Goal: Task Accomplishment & Management: Use online tool/utility

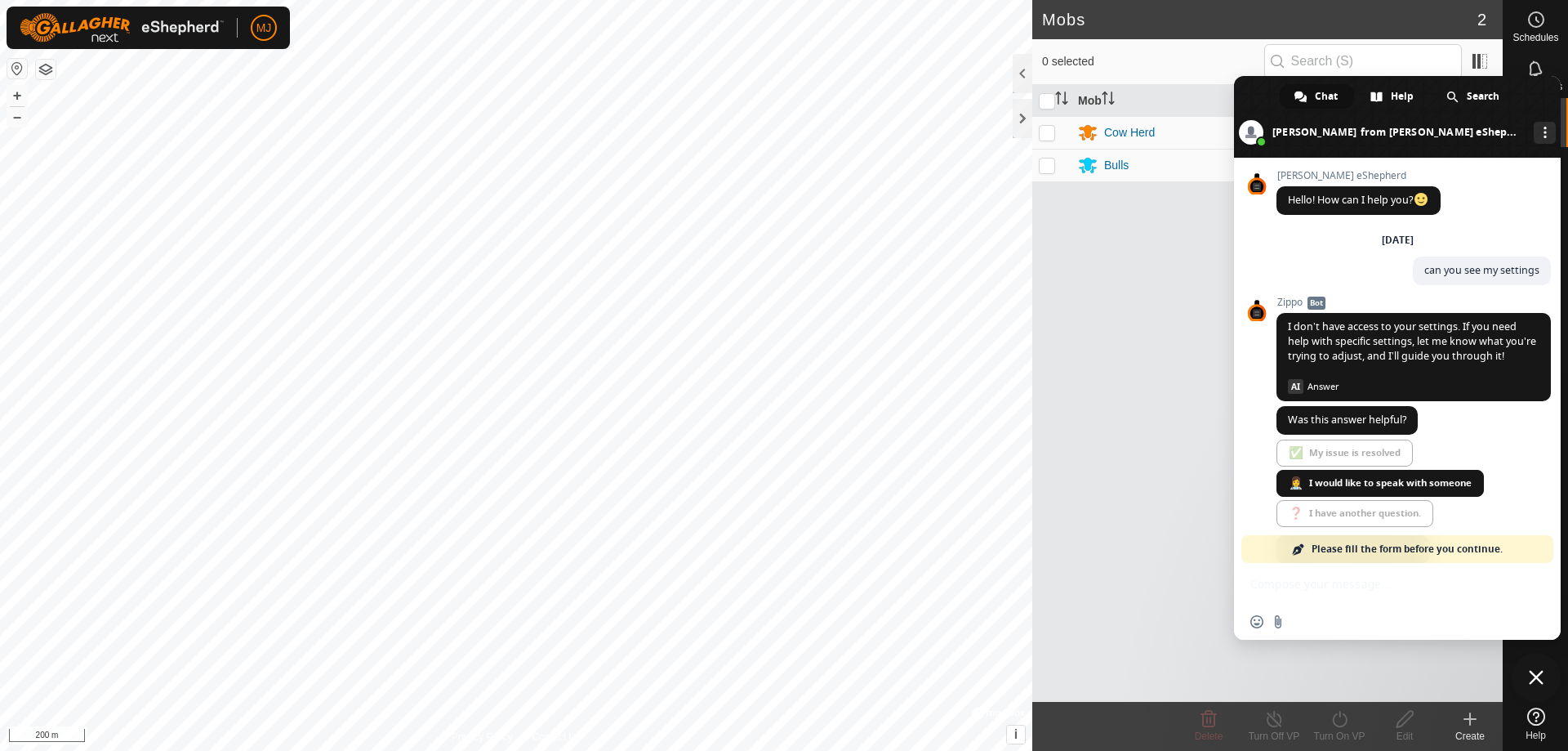
scroll to position [7440, 0]
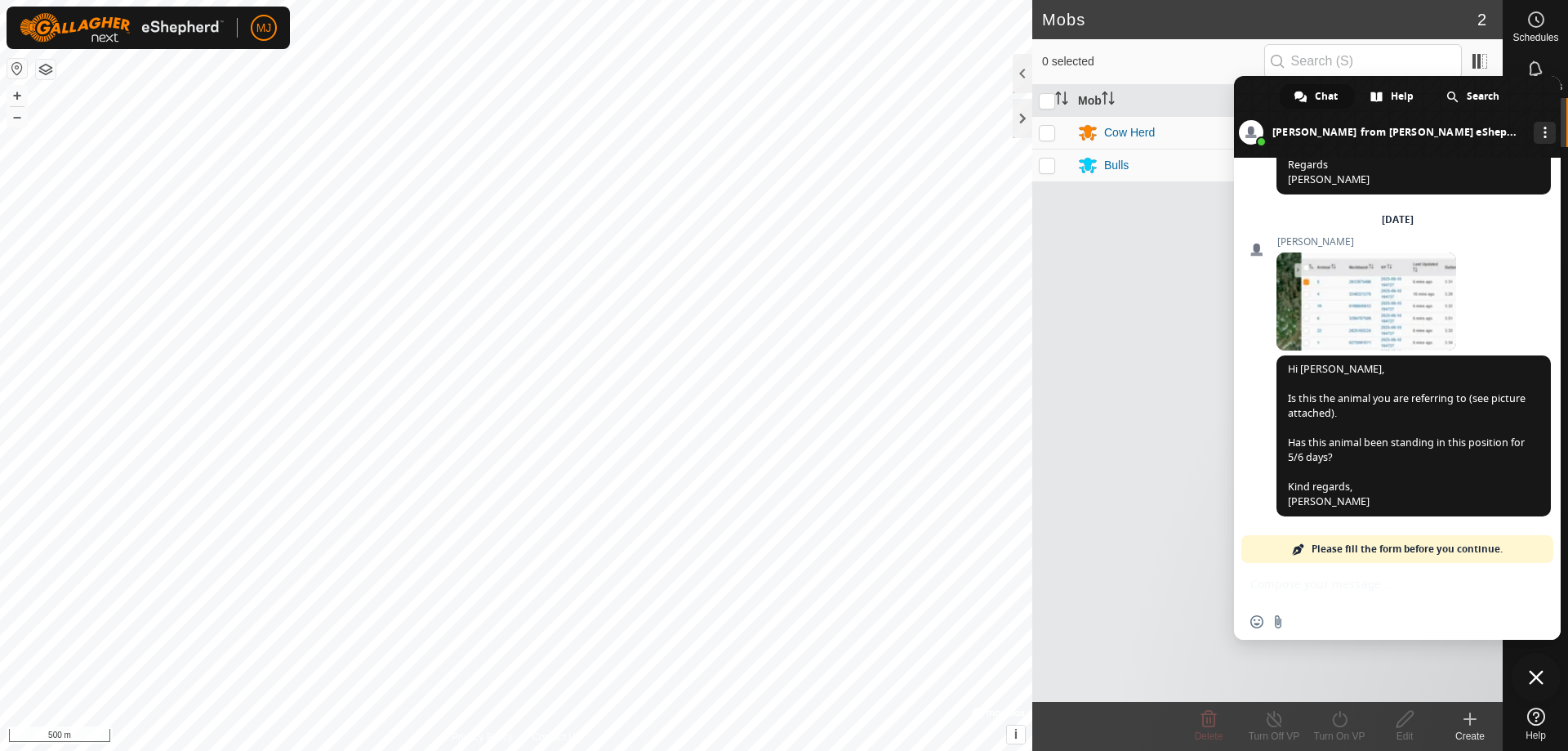
click at [1239, 96] on span at bounding box center [1398, 116] width 327 height 81
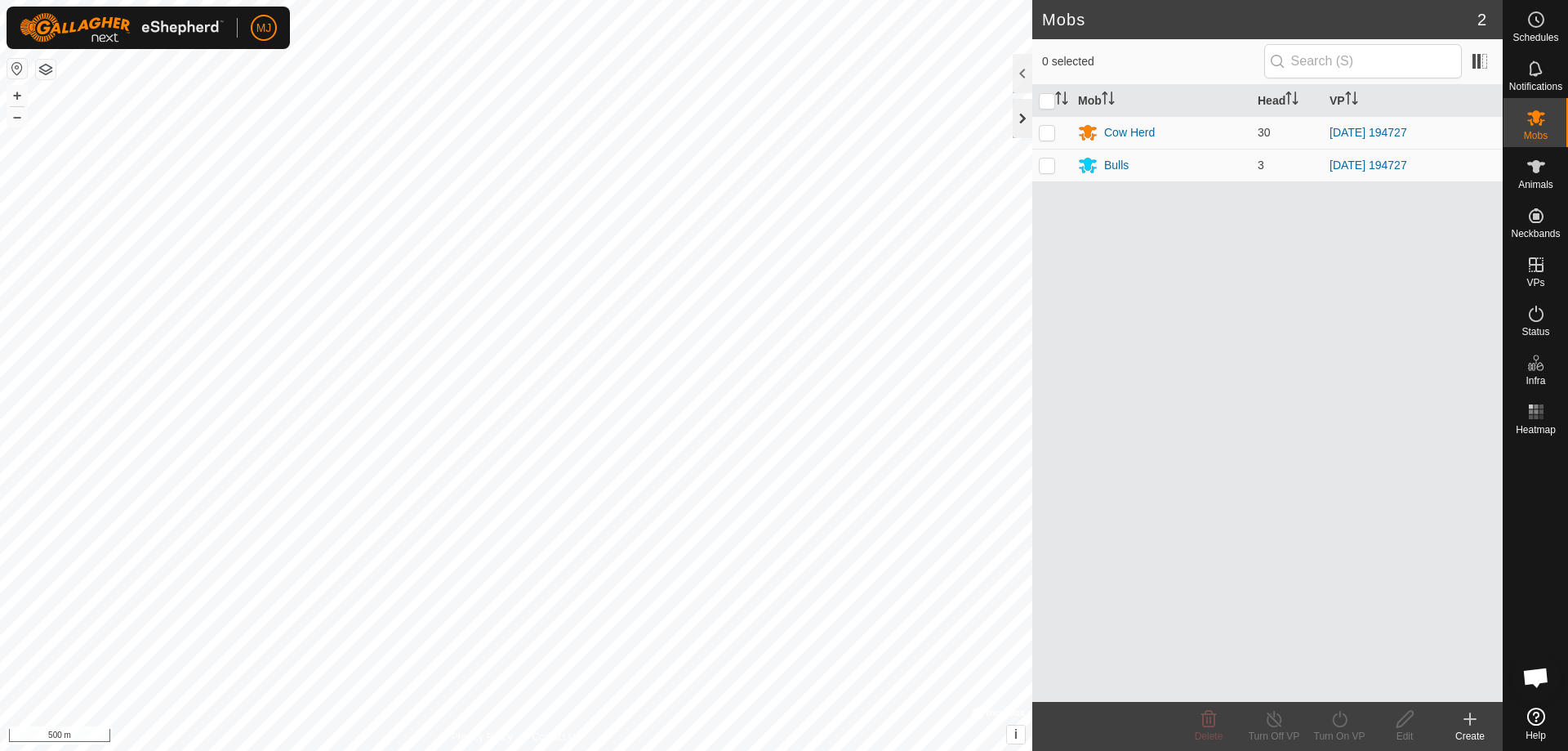
click at [1018, 120] on div at bounding box center [1022, 119] width 20 height 39
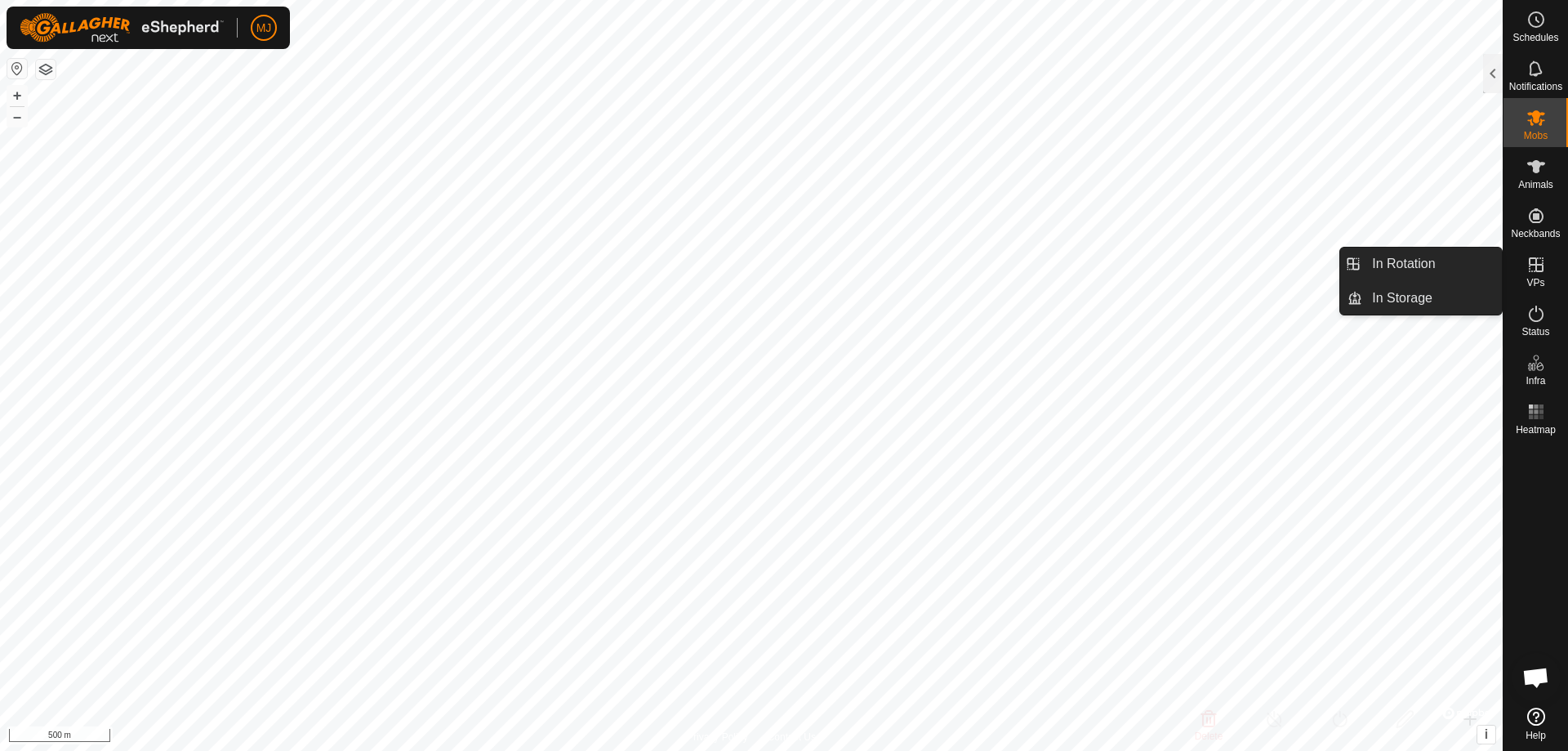
click at [1529, 283] on span "VPs" at bounding box center [1535, 282] width 18 height 9
click at [1448, 263] on link "In Rotation" at bounding box center [1432, 263] width 139 height 33
click at [1530, 265] on icon at bounding box center [1536, 264] width 20 height 20
click at [1431, 298] on link "In Storage" at bounding box center [1432, 298] width 139 height 33
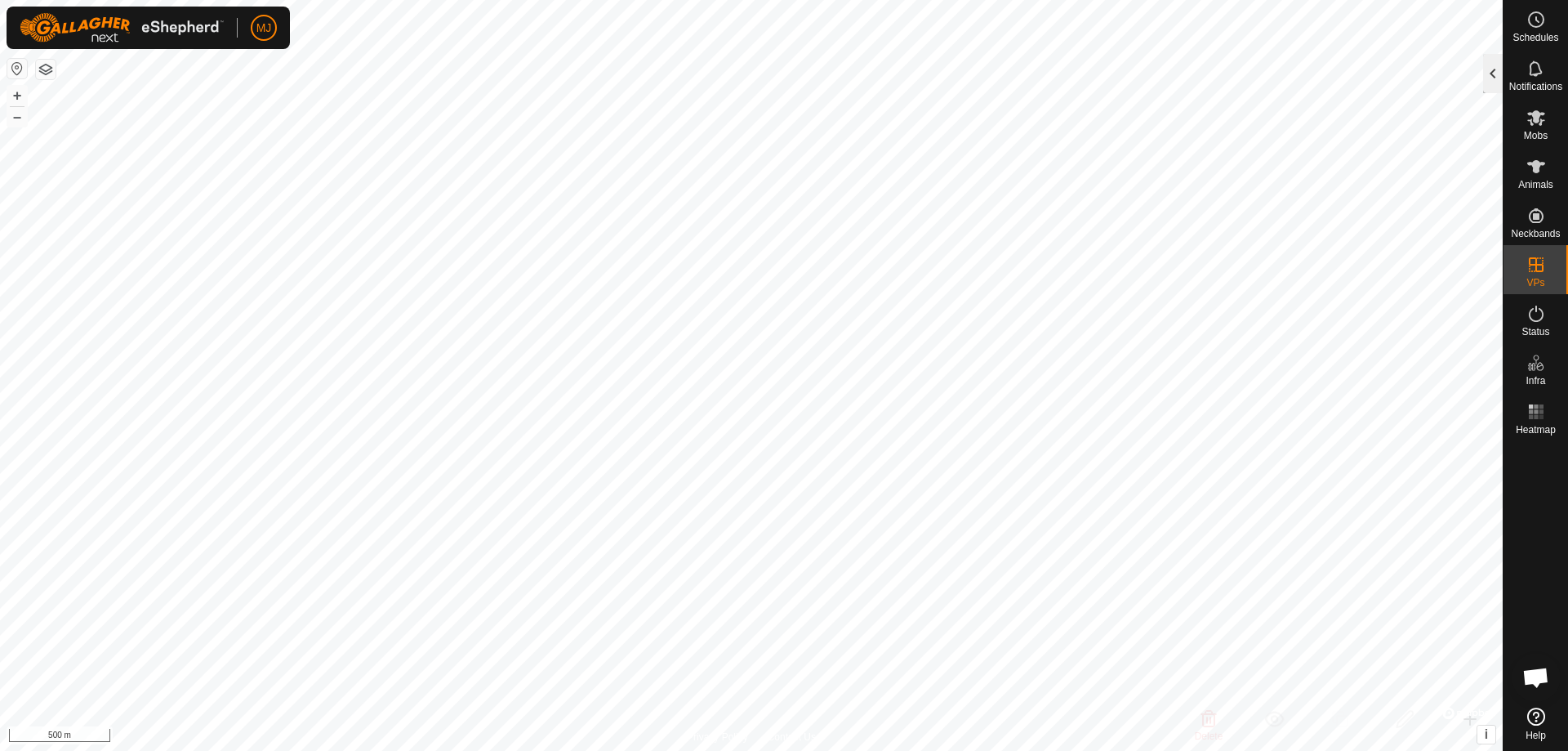
click at [1494, 74] on div at bounding box center [1493, 74] width 20 height 39
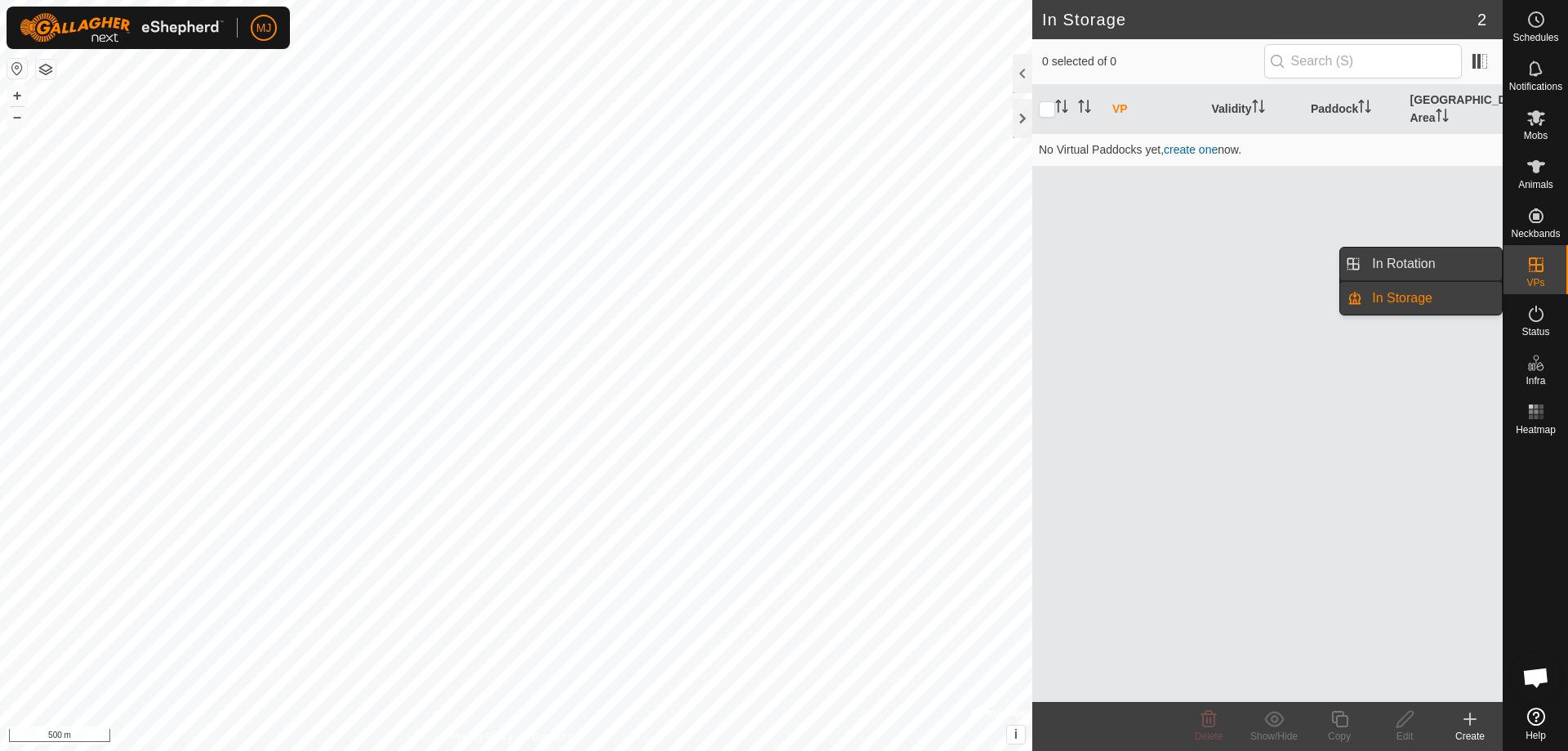
click at [1470, 258] on link "In Rotation" at bounding box center [1432, 263] width 139 height 33
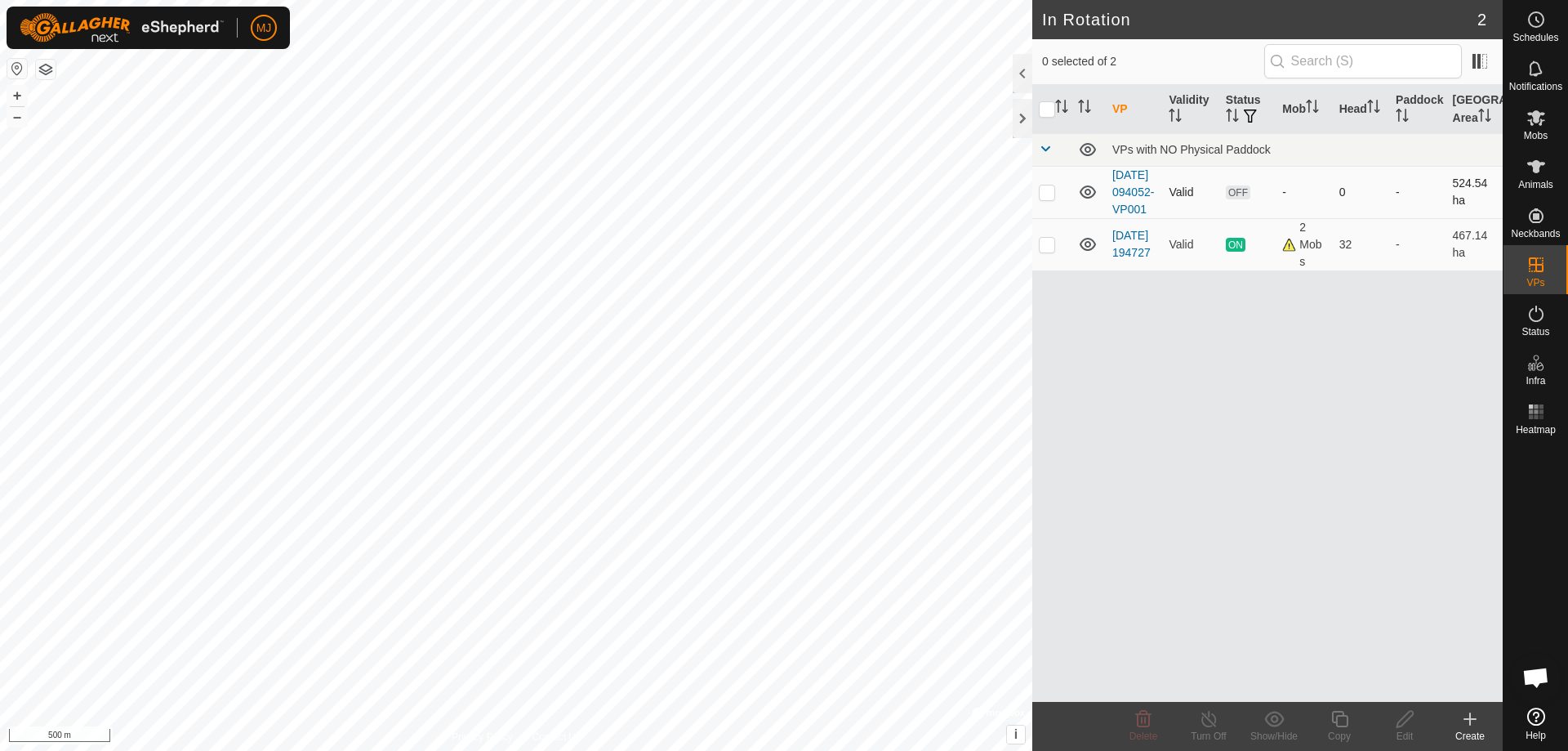
click at [1054, 208] on td at bounding box center [1052, 192] width 39 height 52
click at [1148, 729] on div "Delete" at bounding box center [1144, 736] width 65 height 15
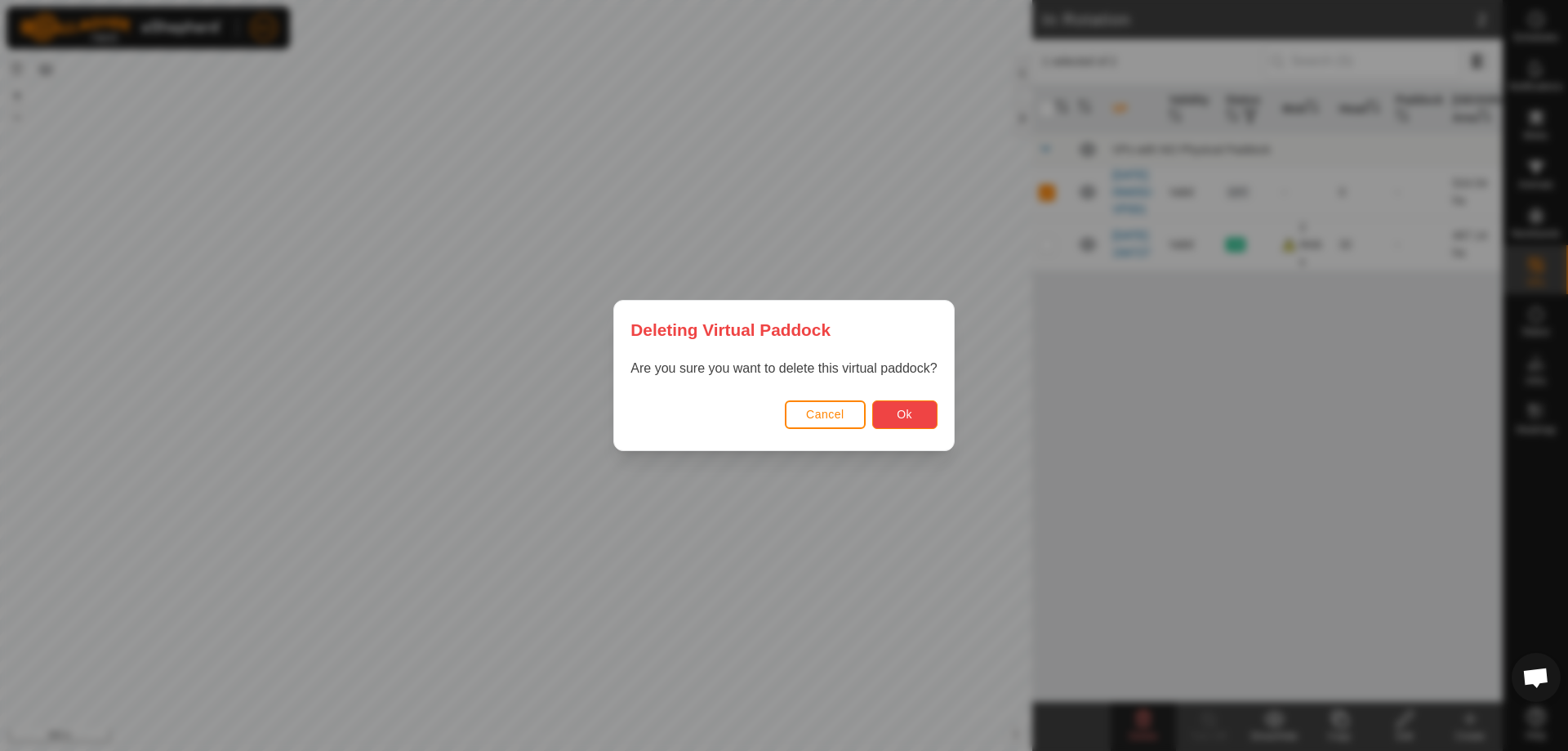
click at [918, 406] on button "Ok" at bounding box center [905, 414] width 65 height 28
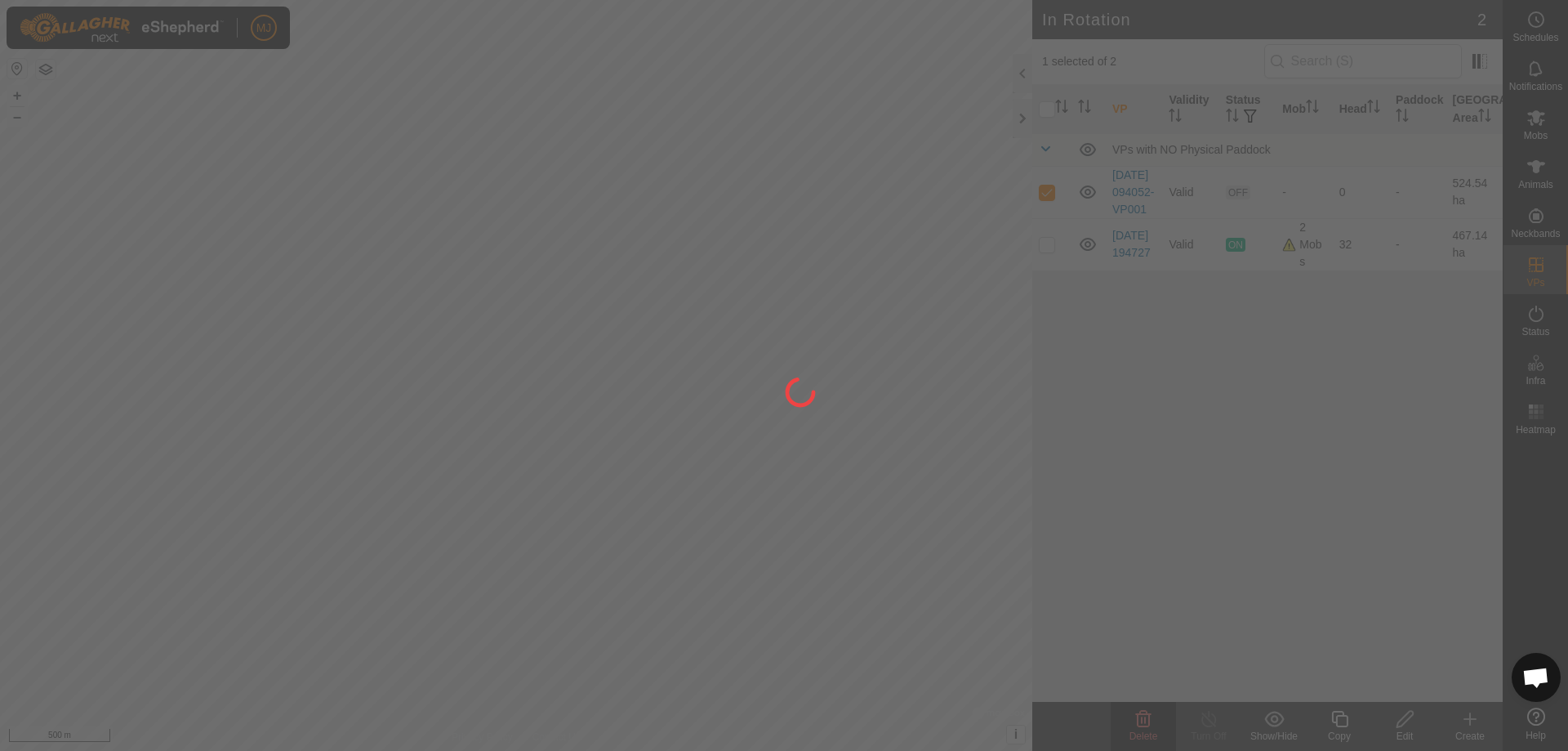
checkbox input "false"
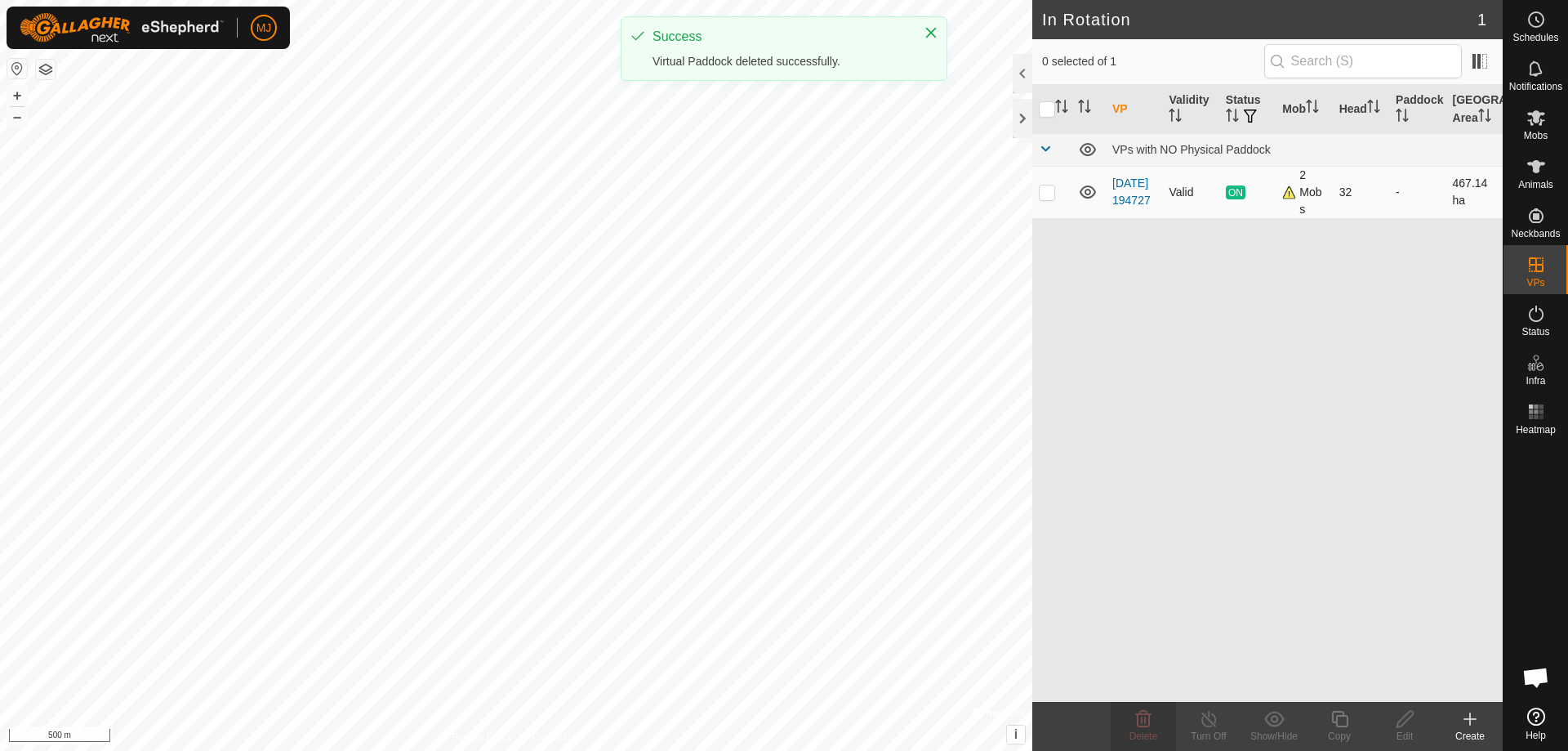
click at [1041, 190] on p-checkbox at bounding box center [1047, 192] width 16 height 13
checkbox input "true"
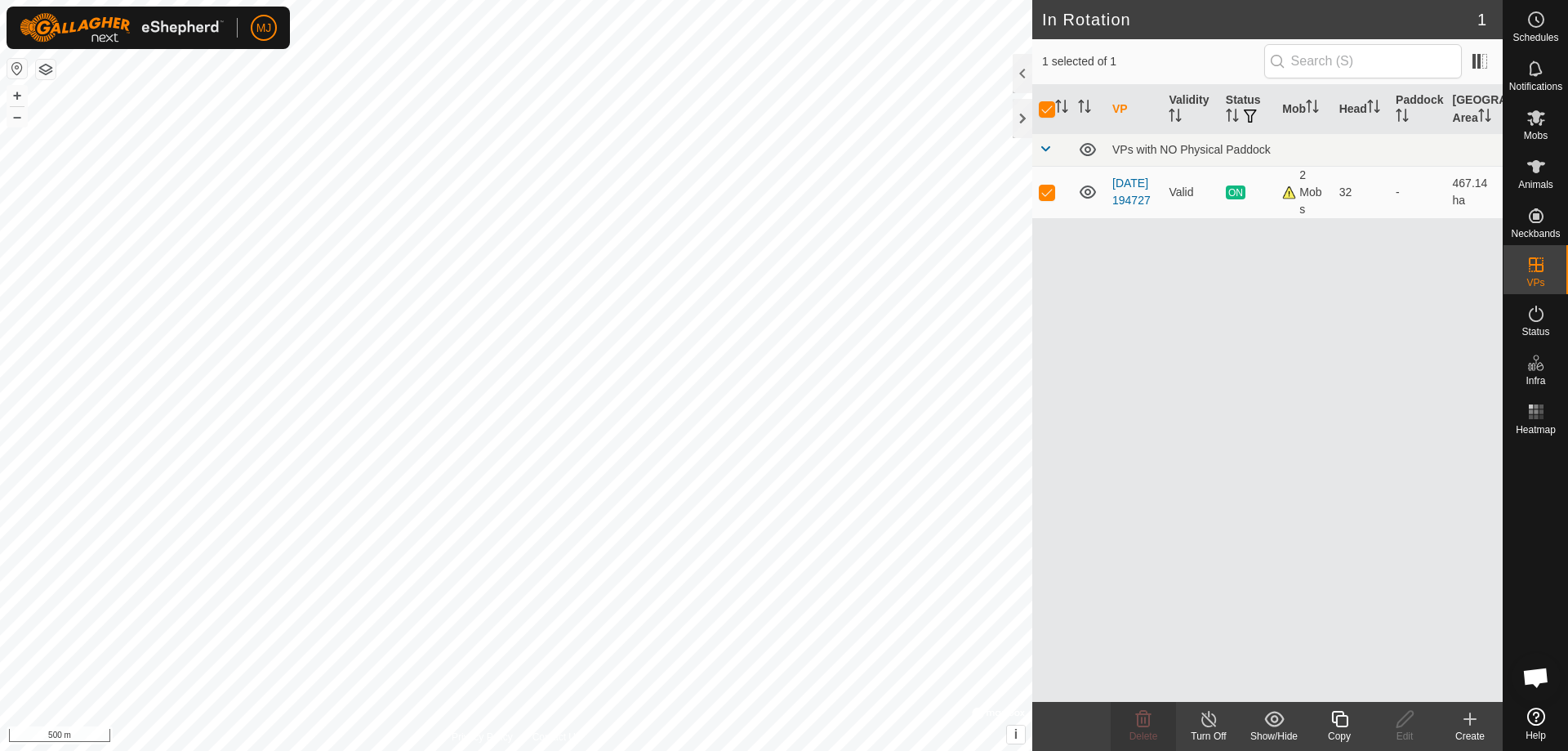
click at [1337, 716] on icon at bounding box center [1340, 718] width 16 height 16
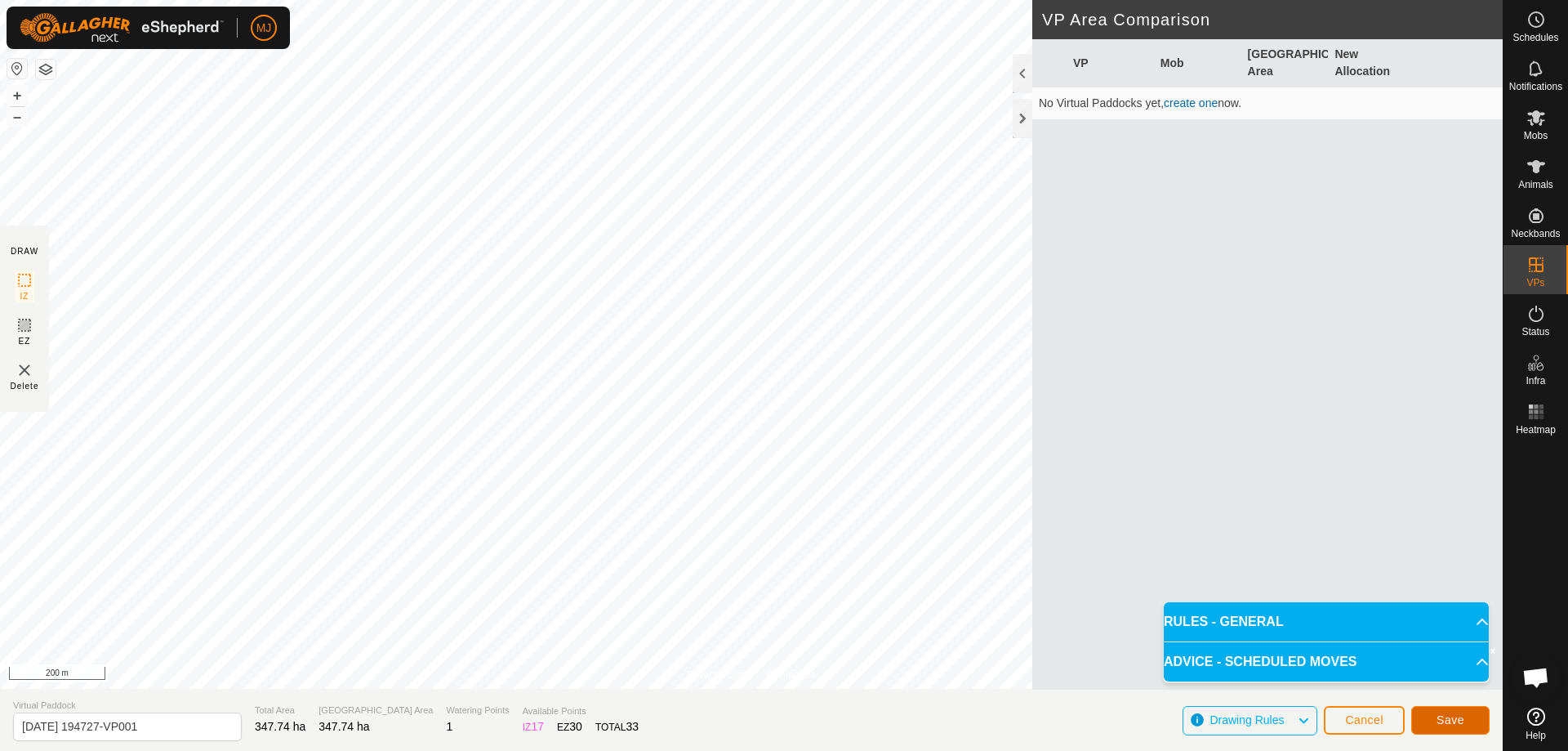
click at [1442, 723] on span "Save" at bounding box center [1451, 719] width 27 height 13
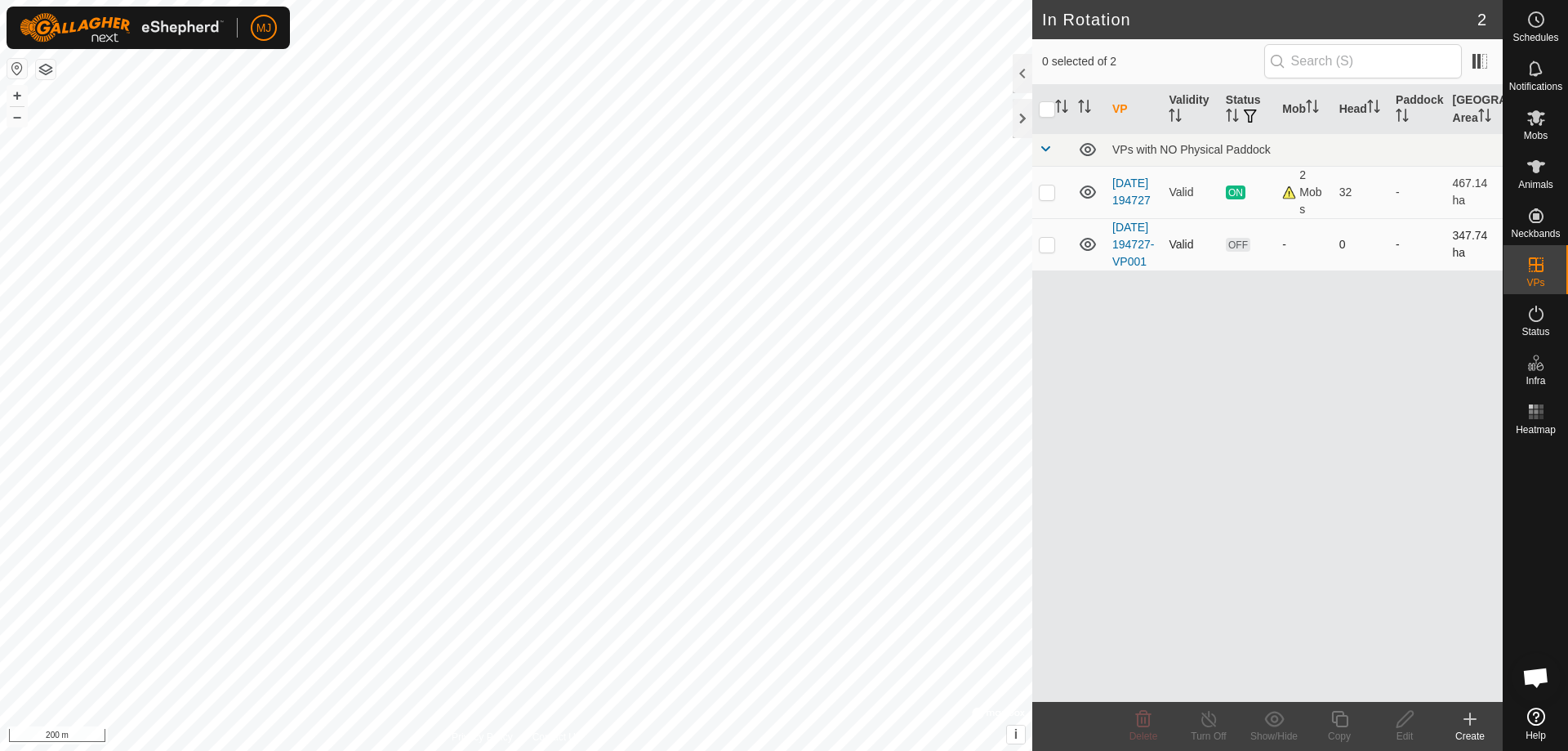
click at [1043, 251] on p-checkbox at bounding box center [1047, 244] width 16 height 13
checkbox input "true"
click at [1048, 198] on td at bounding box center [1052, 192] width 39 height 52
checkbox input "true"
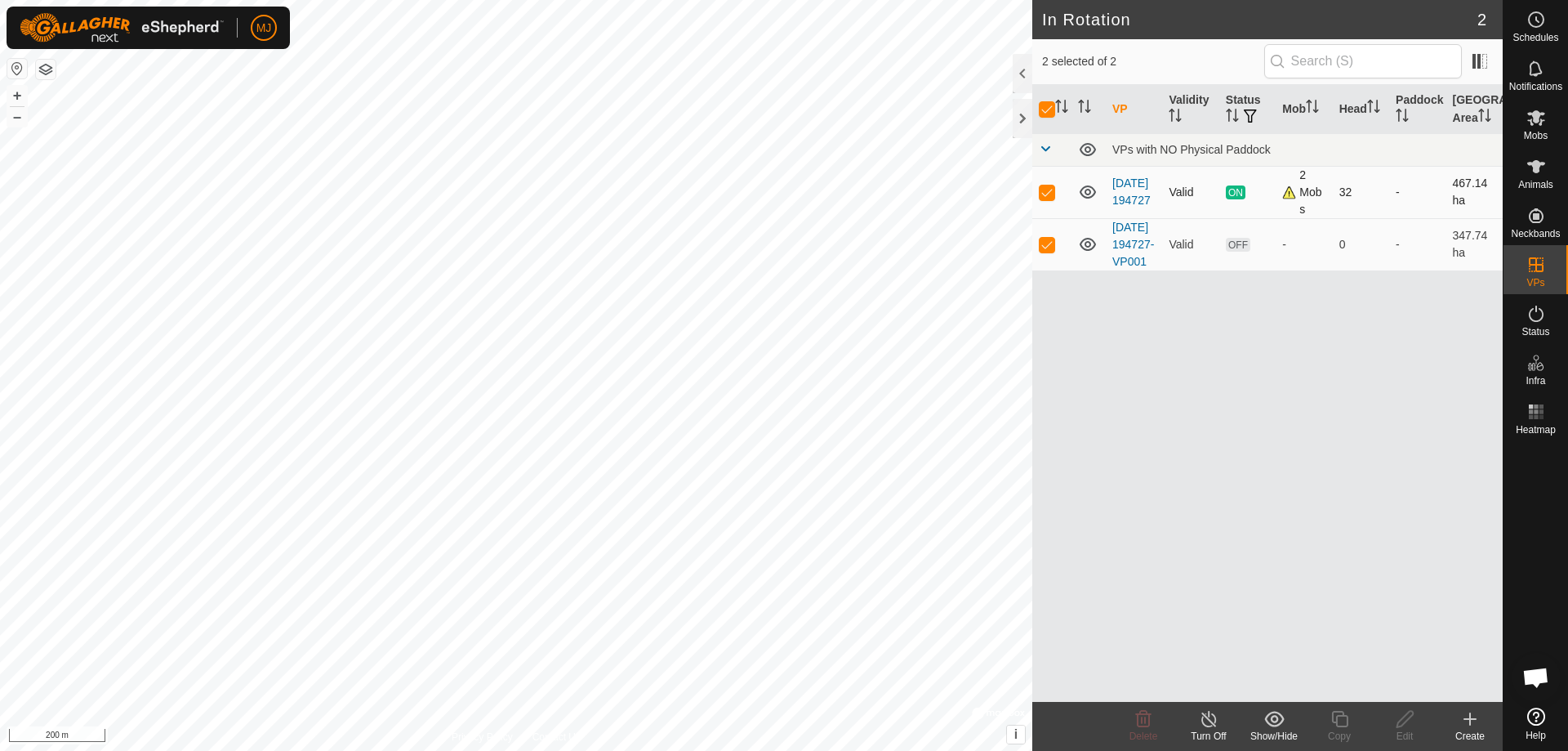
click at [1048, 198] on td at bounding box center [1052, 192] width 39 height 52
checkbox input "false"
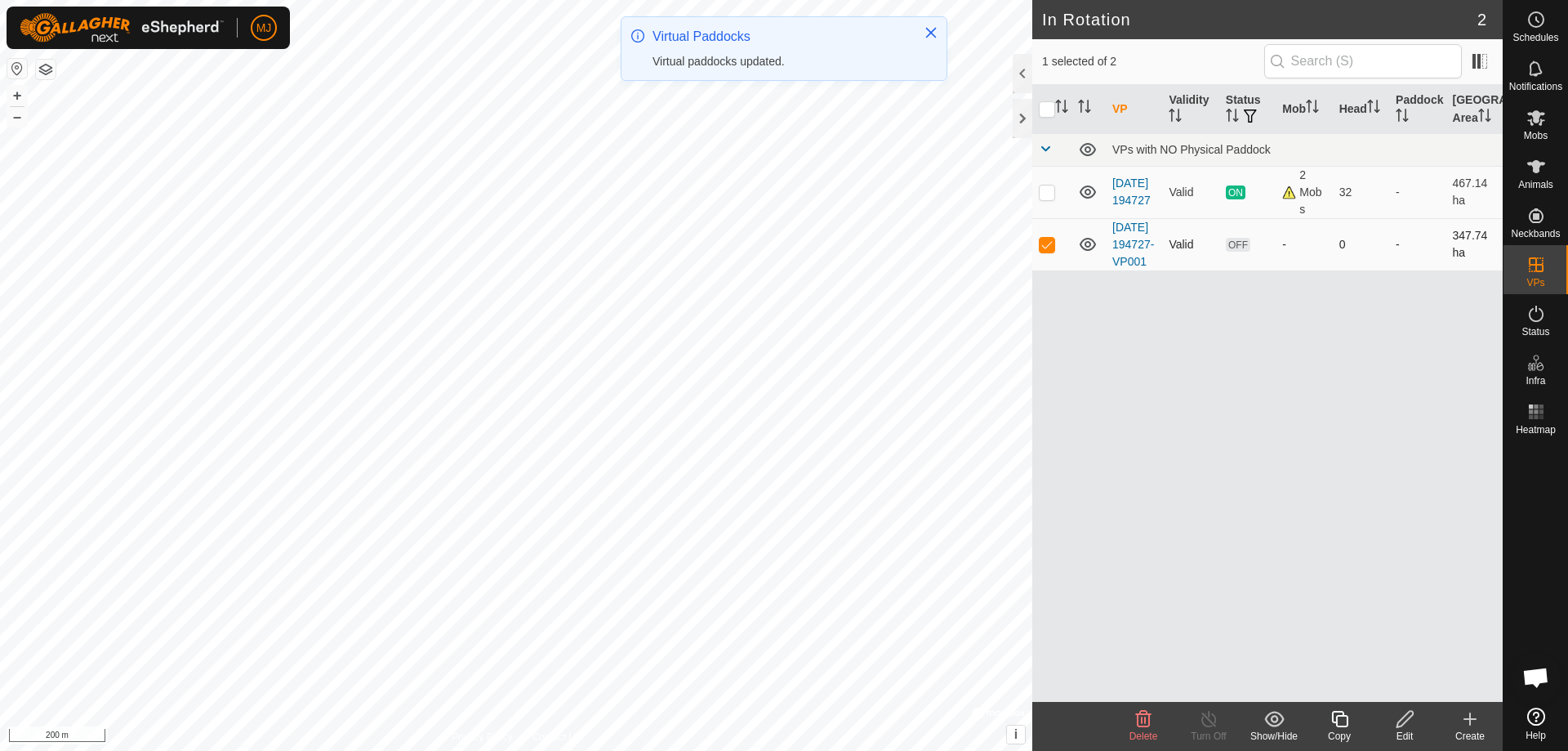
click at [1048, 251] on p-checkbox at bounding box center [1047, 244] width 16 height 13
checkbox input "false"
click at [1047, 198] on p-checkbox at bounding box center [1047, 192] width 16 height 13
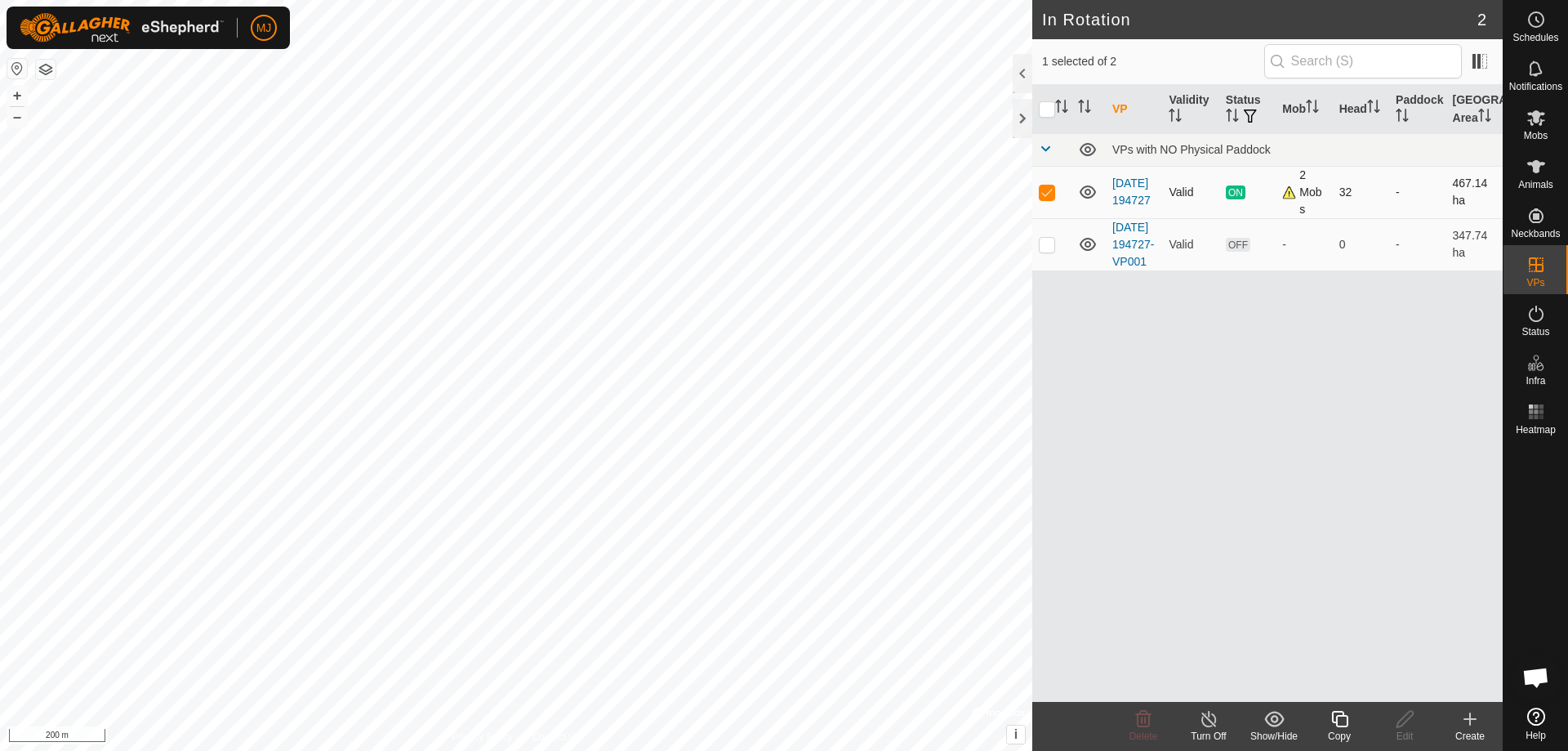
click at [1047, 198] on p-checkbox at bounding box center [1047, 192] width 16 height 13
checkbox input "false"
click at [1045, 245] on td at bounding box center [1052, 244] width 39 height 52
click at [1048, 249] on p-checkbox at bounding box center [1047, 244] width 16 height 13
checkbox input "false"
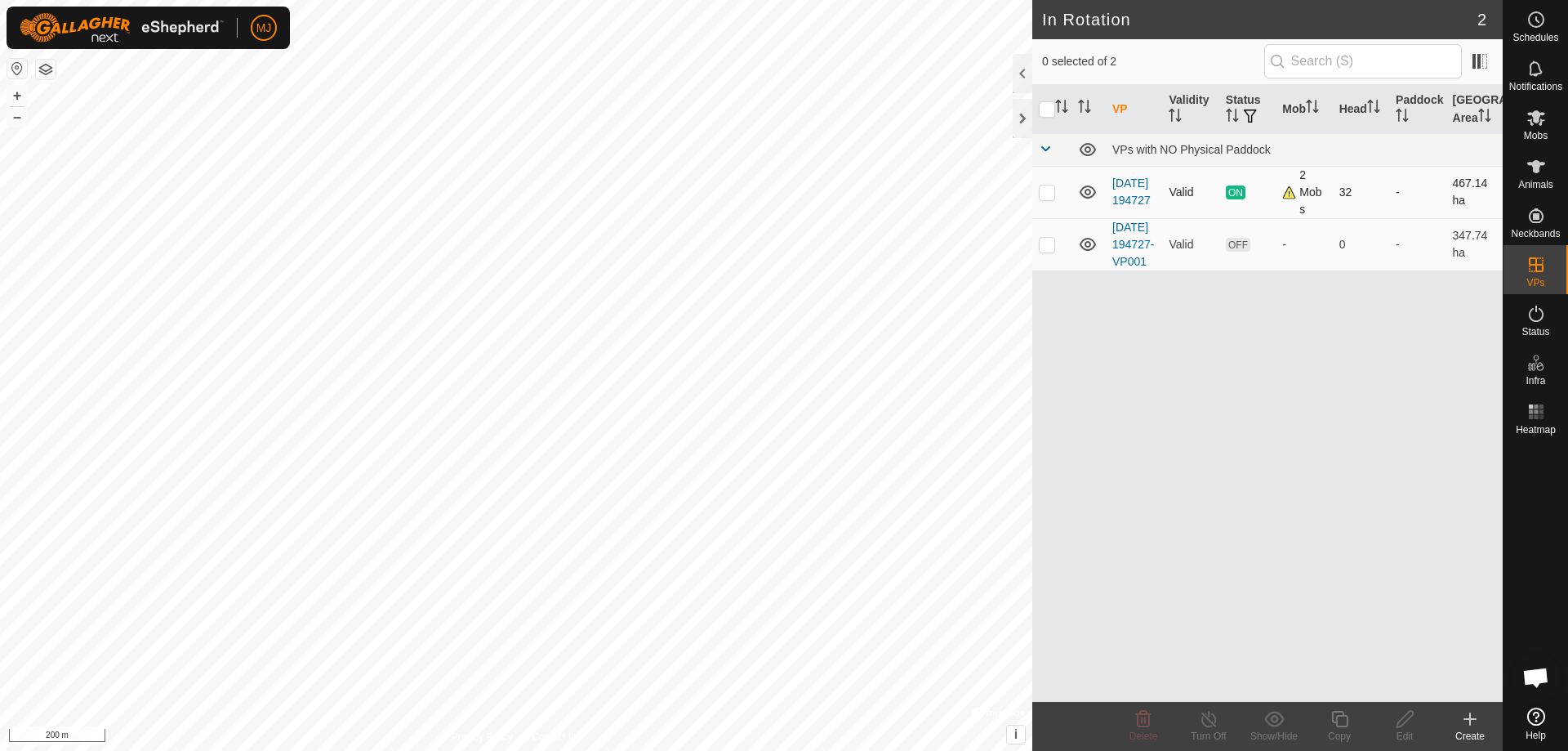
click at [1046, 200] on td at bounding box center [1052, 192] width 39 height 52
click at [1044, 192] on p-checkbox at bounding box center [1047, 192] width 16 height 13
click at [1040, 198] on td at bounding box center [1052, 192] width 39 height 52
checkbox input "false"
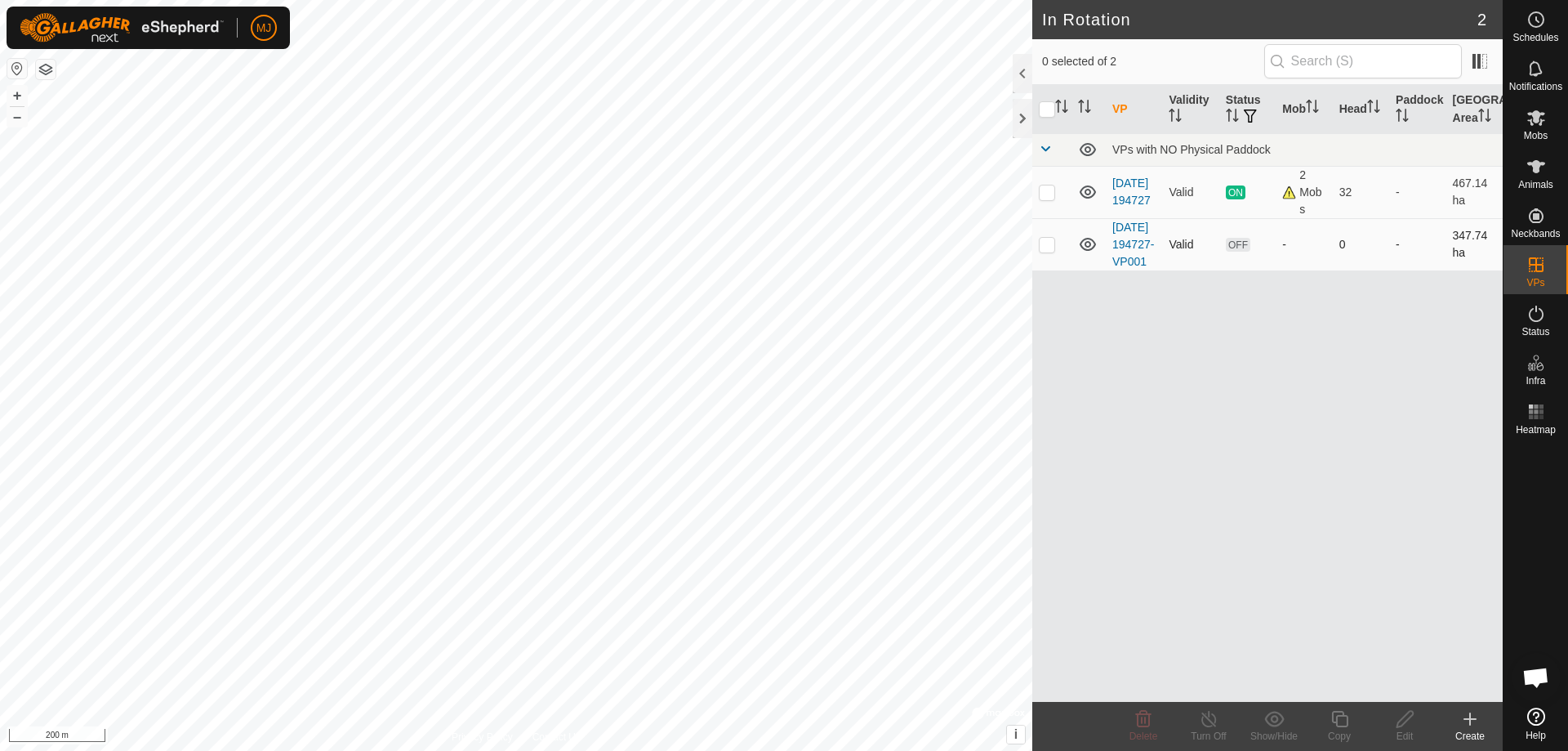
click at [1047, 251] on p-checkbox at bounding box center [1047, 244] width 16 height 13
checkbox input "true"
click at [1127, 251] on td "[DATE] 194727-VP001" at bounding box center [1134, 244] width 56 height 52
click at [1124, 242] on link "[DATE] 194727-VP001" at bounding box center [1133, 244] width 42 height 47
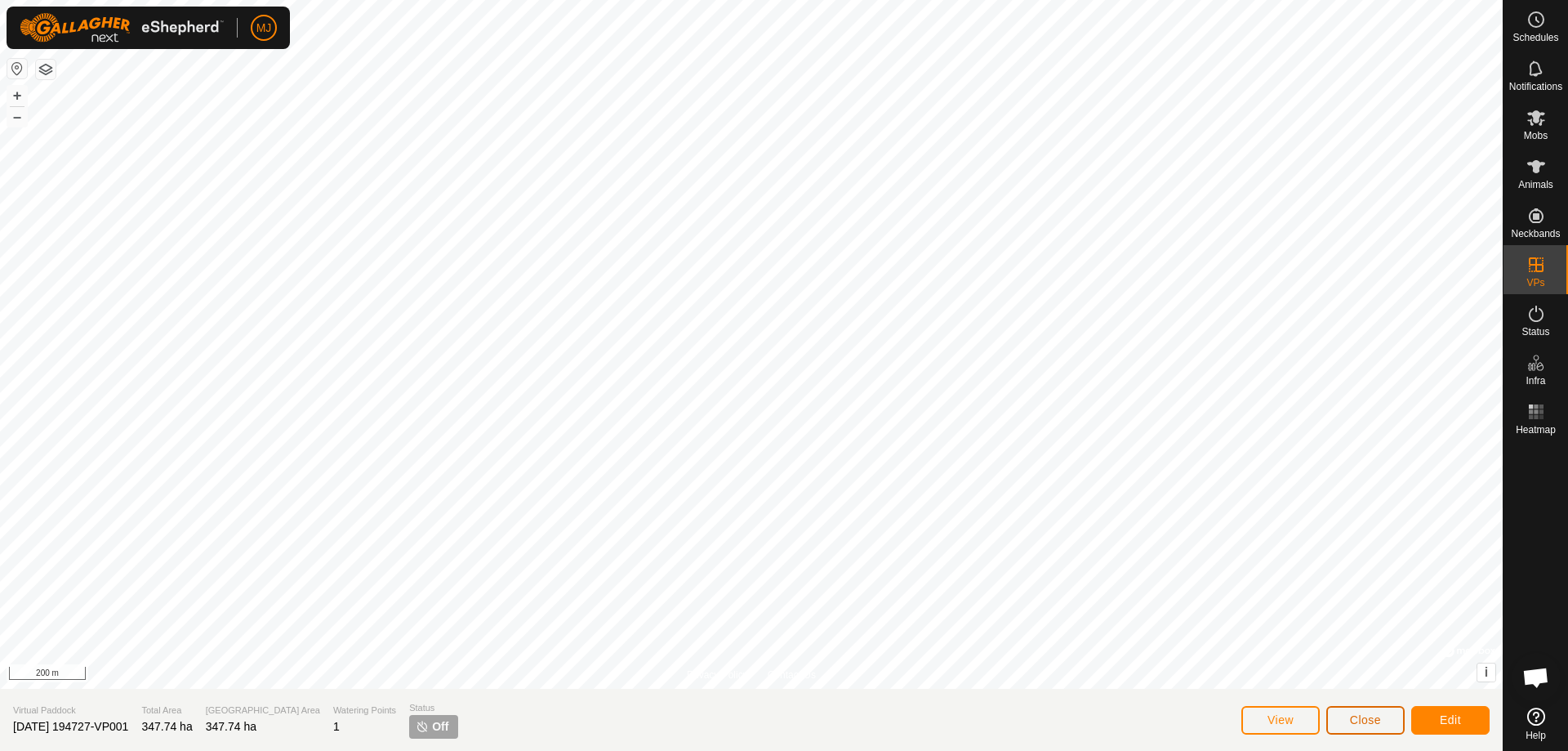
click at [1376, 716] on span "Close" at bounding box center [1365, 719] width 31 height 13
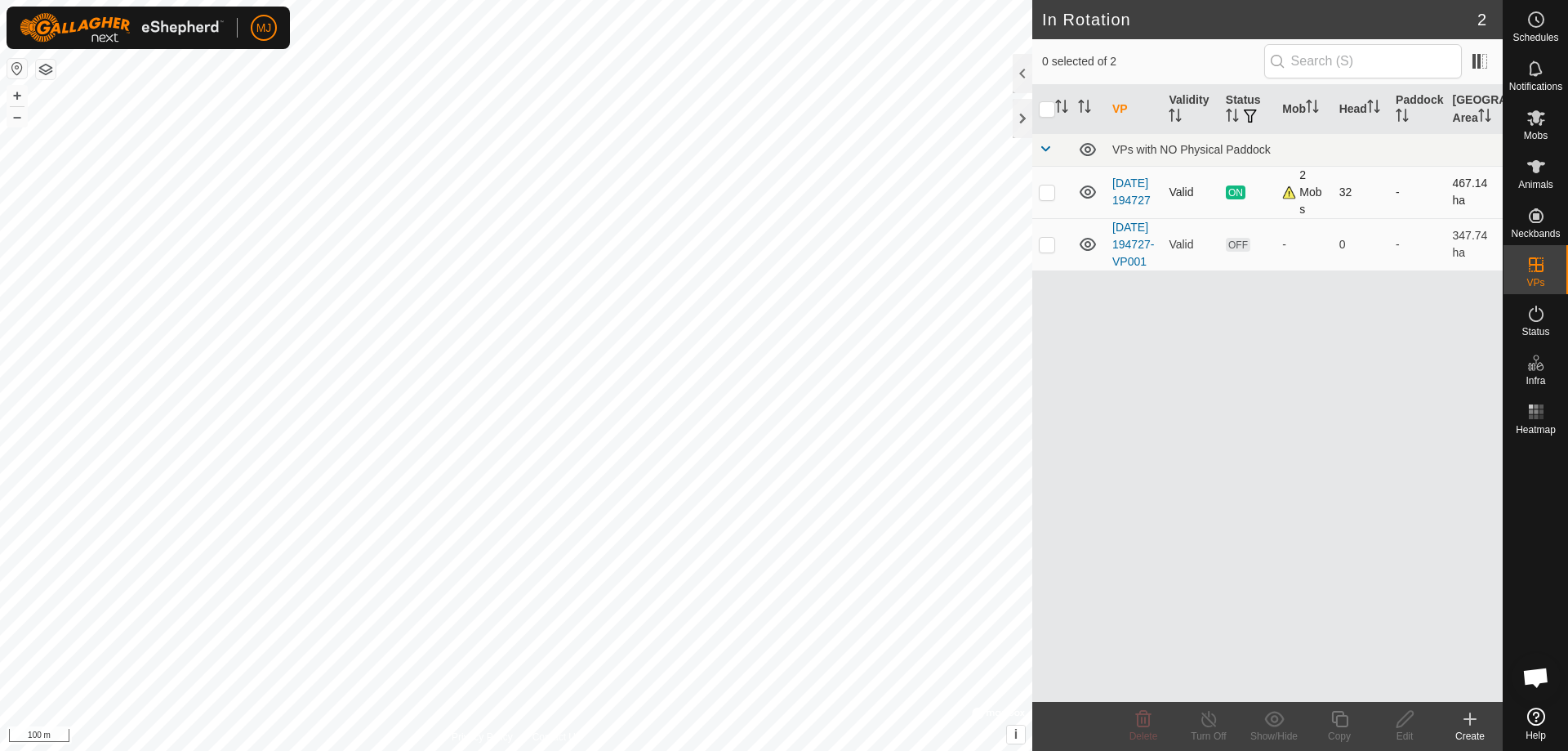
click at [1045, 190] on p-checkbox at bounding box center [1047, 192] width 16 height 13
click at [1050, 194] on p-checkbox at bounding box center [1047, 192] width 16 height 13
checkbox input "false"
click at [1051, 251] on p-checkbox at bounding box center [1047, 244] width 16 height 13
click at [1050, 251] on p-checkbox at bounding box center [1047, 244] width 16 height 13
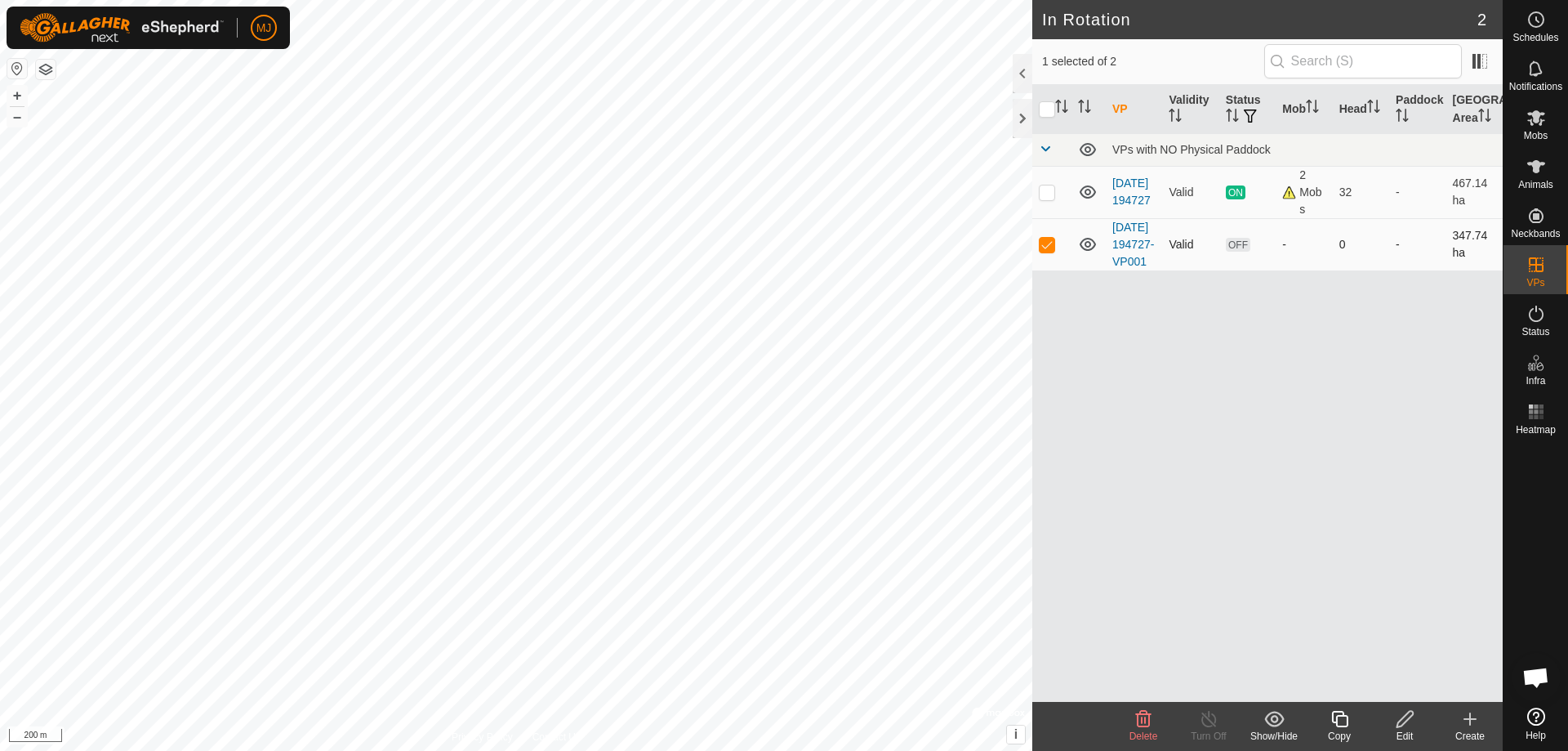
checkbox input "false"
click at [1044, 190] on p-checkbox at bounding box center [1047, 192] width 16 height 13
checkbox input "true"
click at [1531, 122] on icon at bounding box center [1536, 118] width 18 height 15
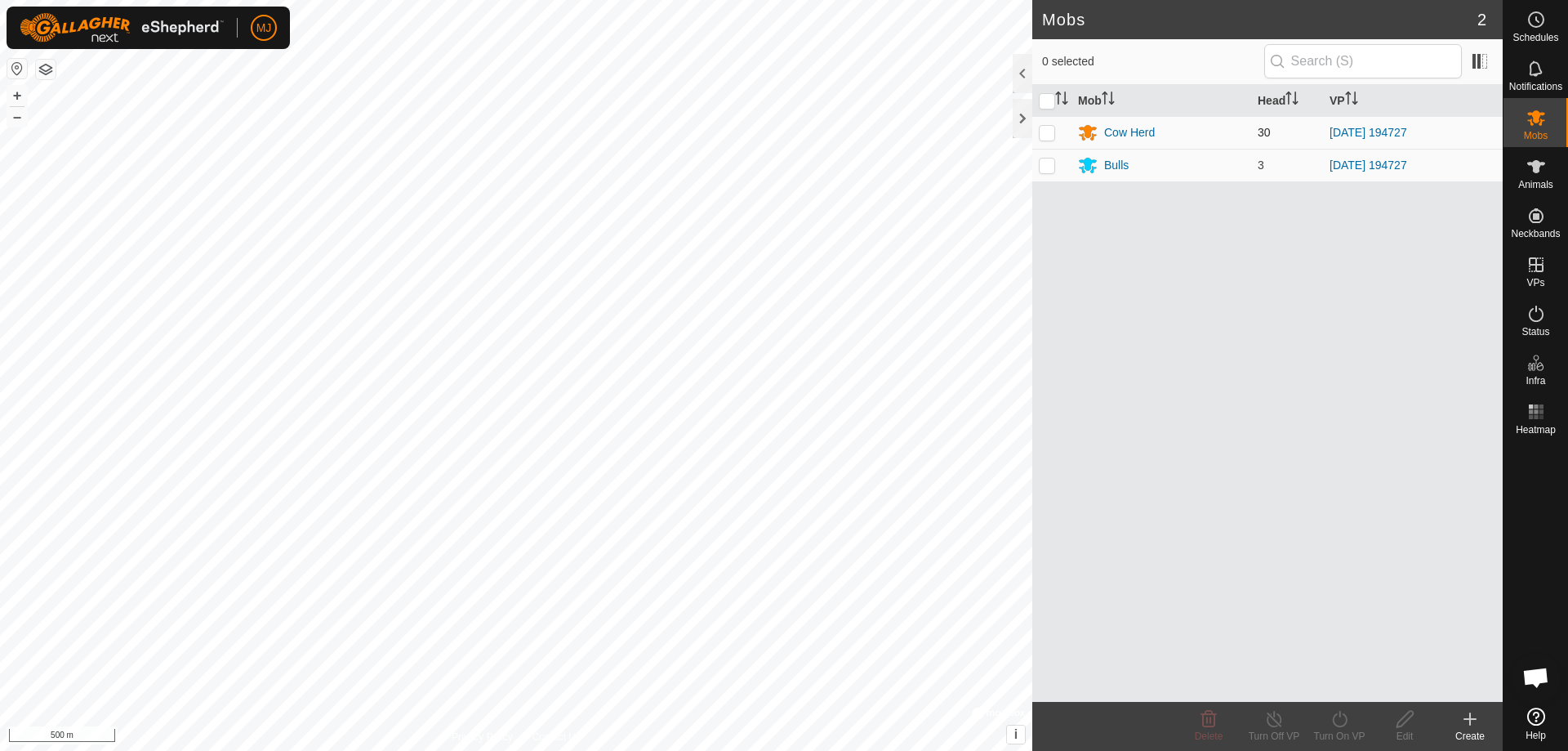
click at [1053, 136] on p-checkbox at bounding box center [1047, 132] width 16 height 13
checkbox input "true"
click at [1335, 717] on icon at bounding box center [1340, 718] width 21 height 20
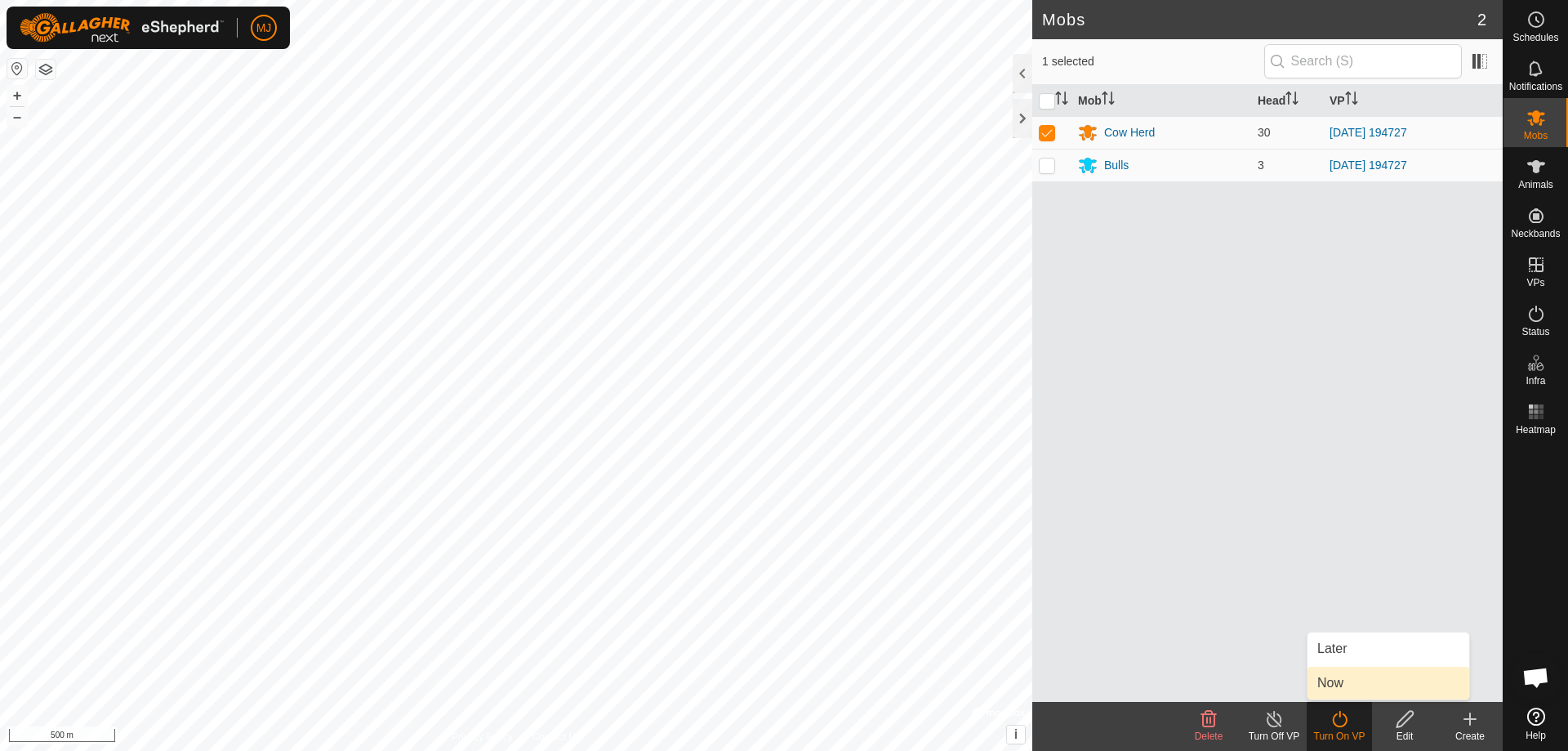
click at [1348, 686] on link "Now" at bounding box center [1388, 683] width 162 height 33
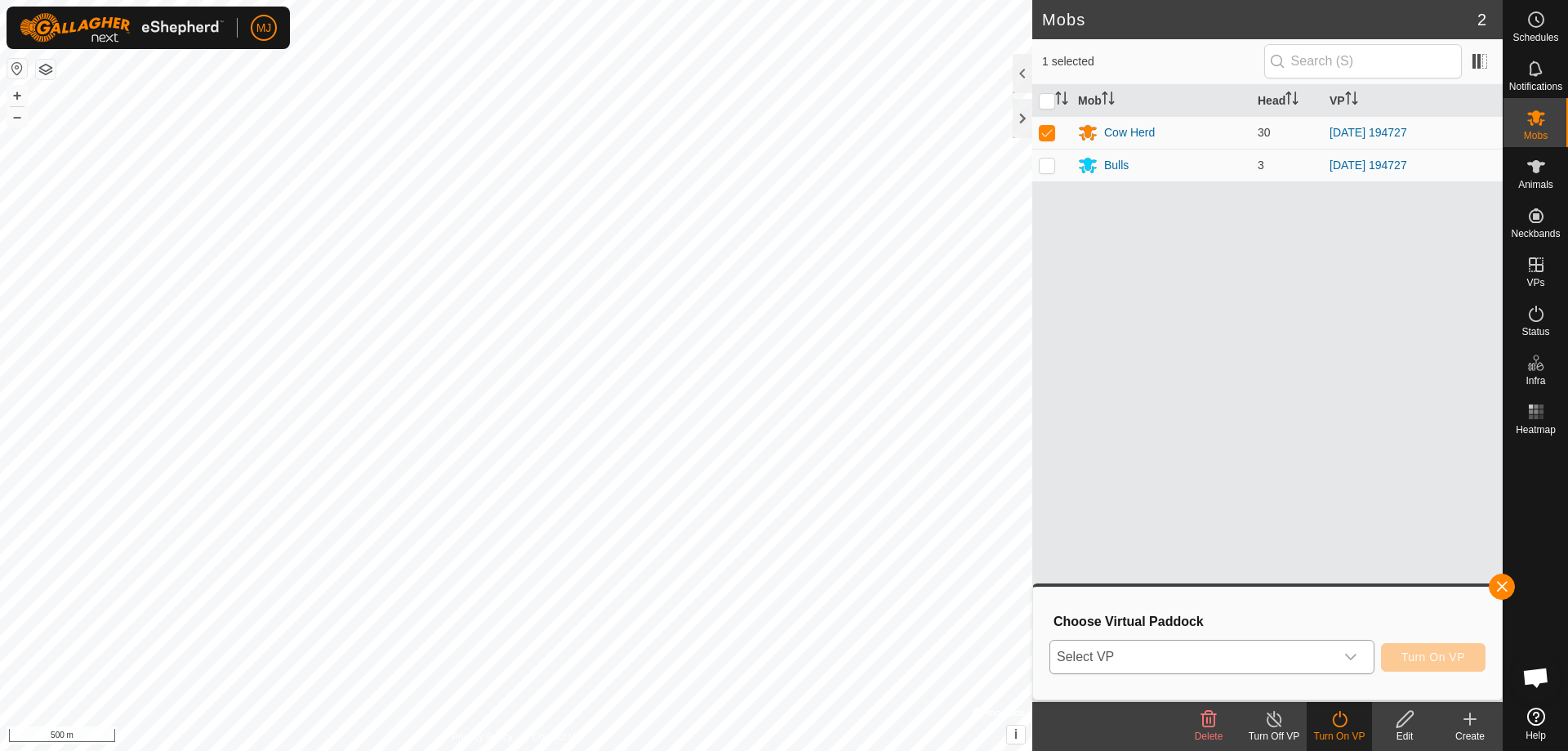
click at [1158, 650] on span "Select VP" at bounding box center [1192, 657] width 284 height 33
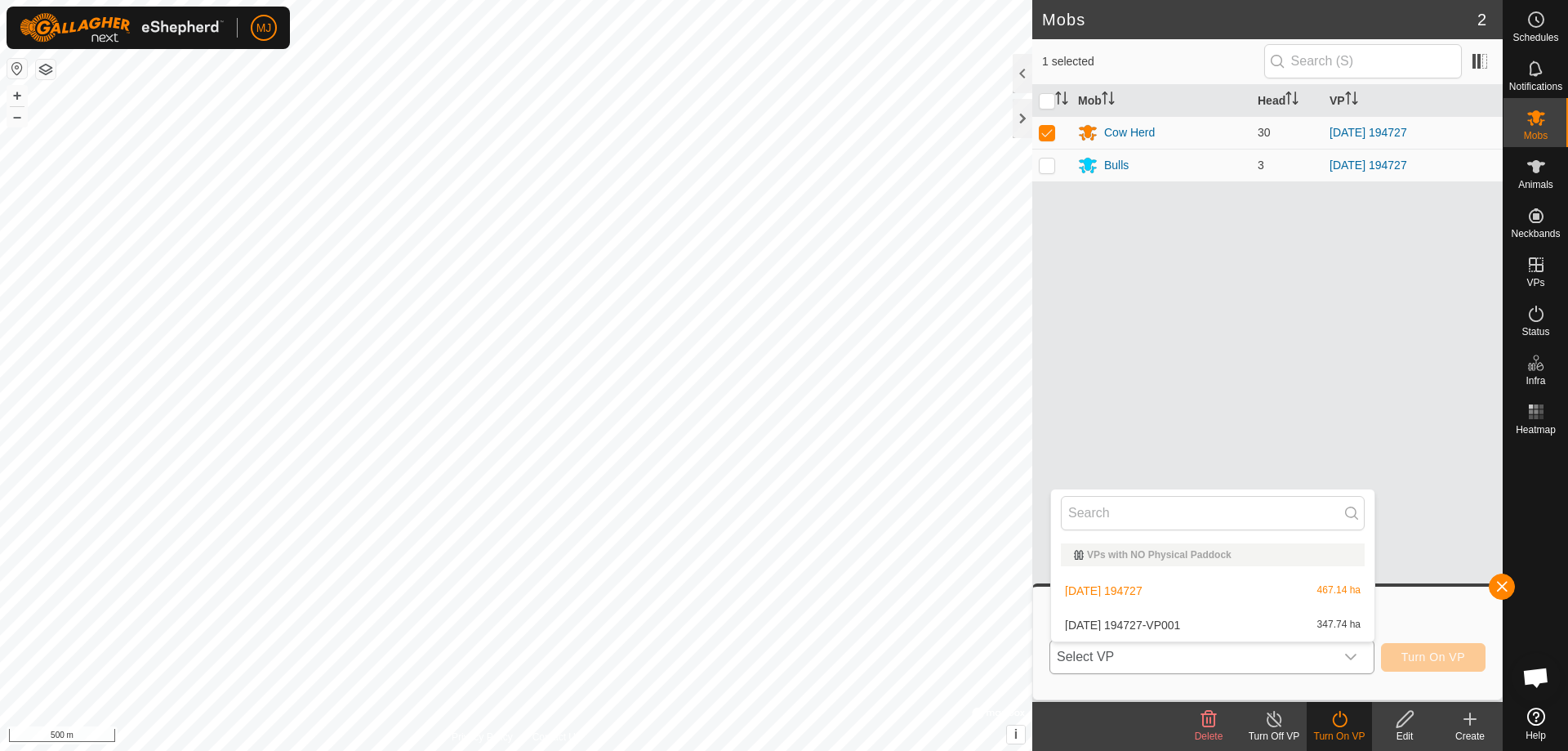
click at [1163, 627] on li "2025-09-10 194727-VP001 347.74 ha" at bounding box center [1213, 624] width 323 height 33
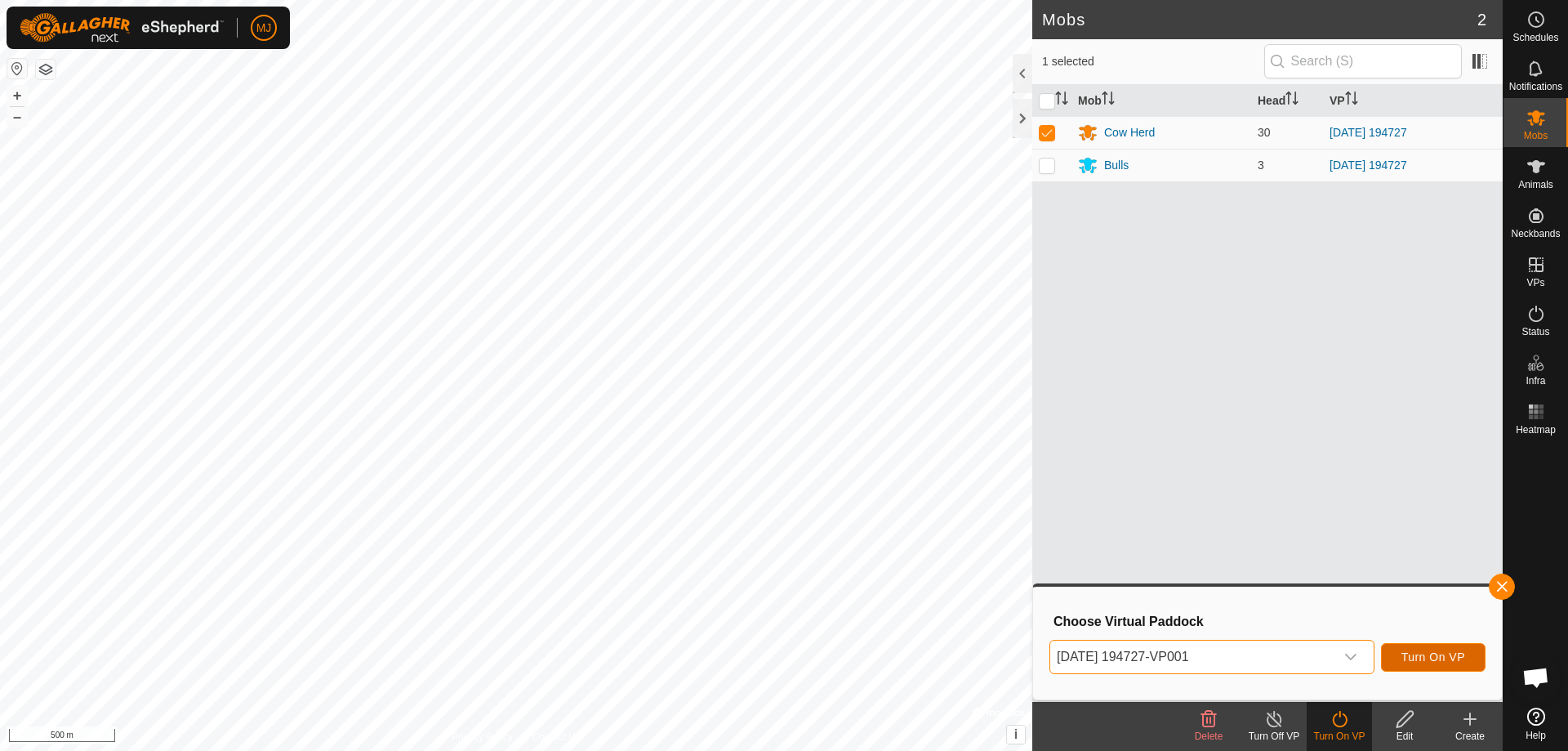
click at [1439, 657] on span "Turn On VP" at bounding box center [1434, 656] width 63 height 13
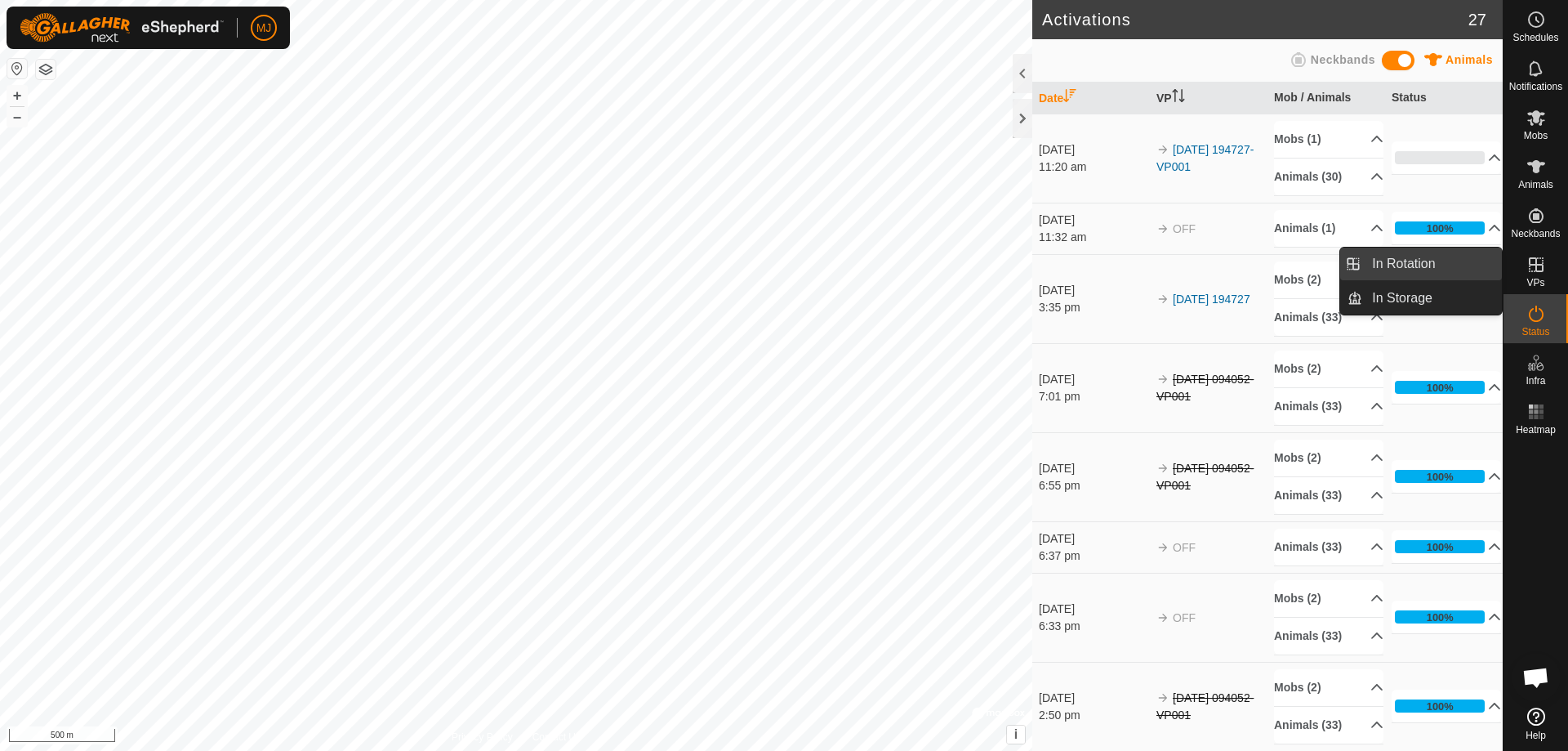
click at [1417, 264] on link "In Rotation" at bounding box center [1432, 263] width 139 height 33
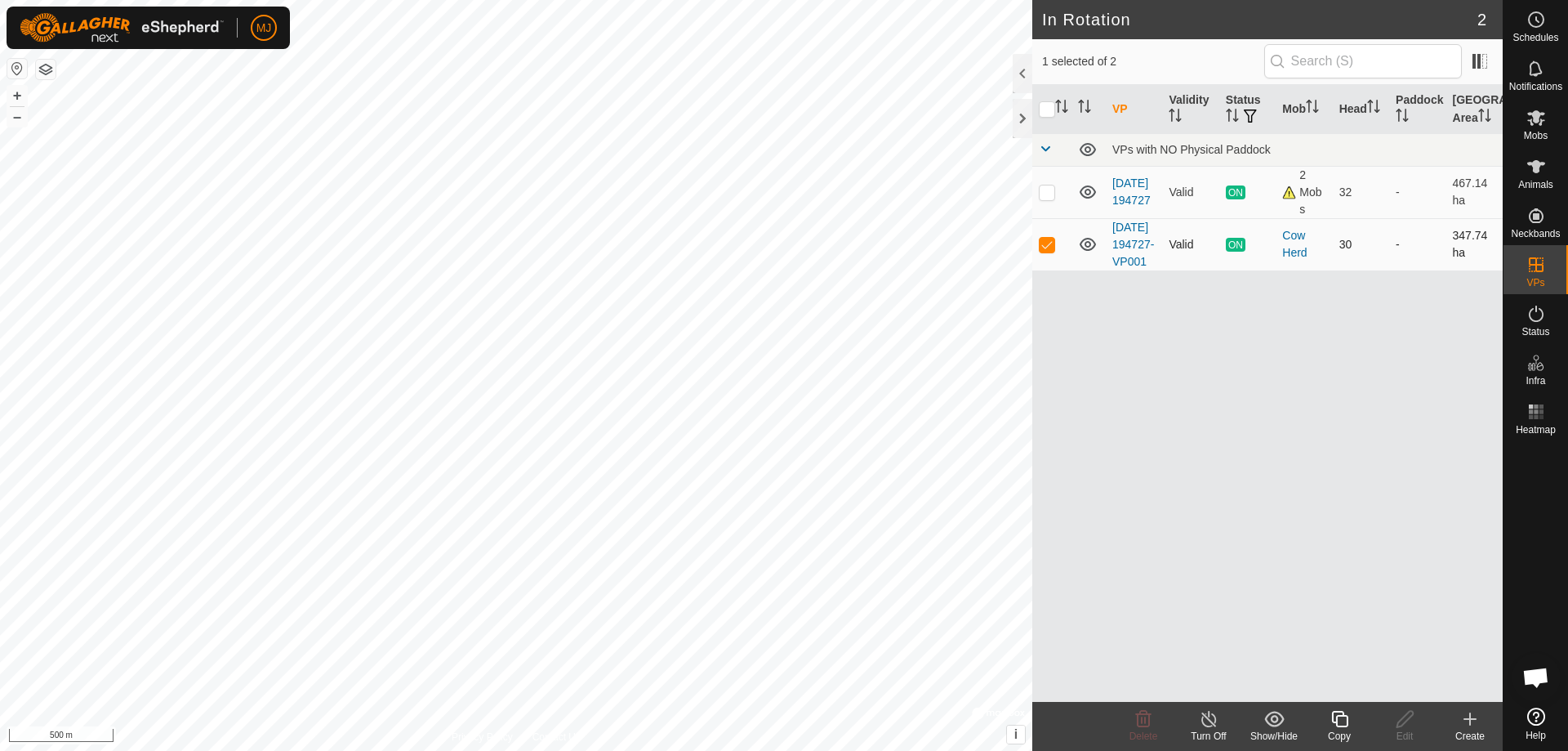
click at [1044, 251] on p-checkbox at bounding box center [1047, 244] width 16 height 13
checkbox input "false"
click at [1042, 195] on p-checkbox at bounding box center [1047, 192] width 16 height 13
checkbox input "false"
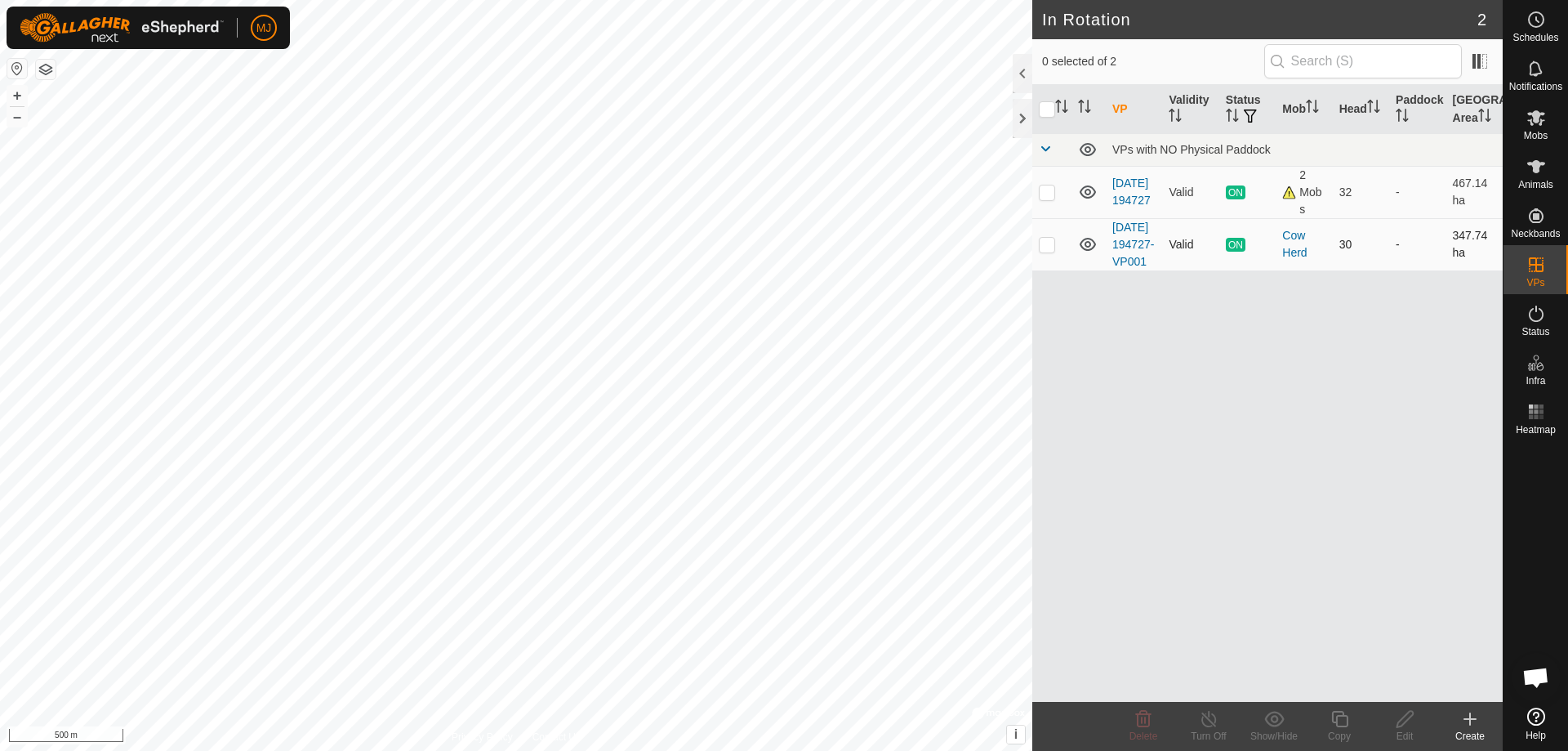
click at [1055, 251] on p-checkbox at bounding box center [1047, 244] width 16 height 13
click at [1054, 251] on p-checkbox at bounding box center [1047, 244] width 16 height 13
checkbox input "false"
click at [1543, 124] on icon at bounding box center [1536, 117] width 20 height 20
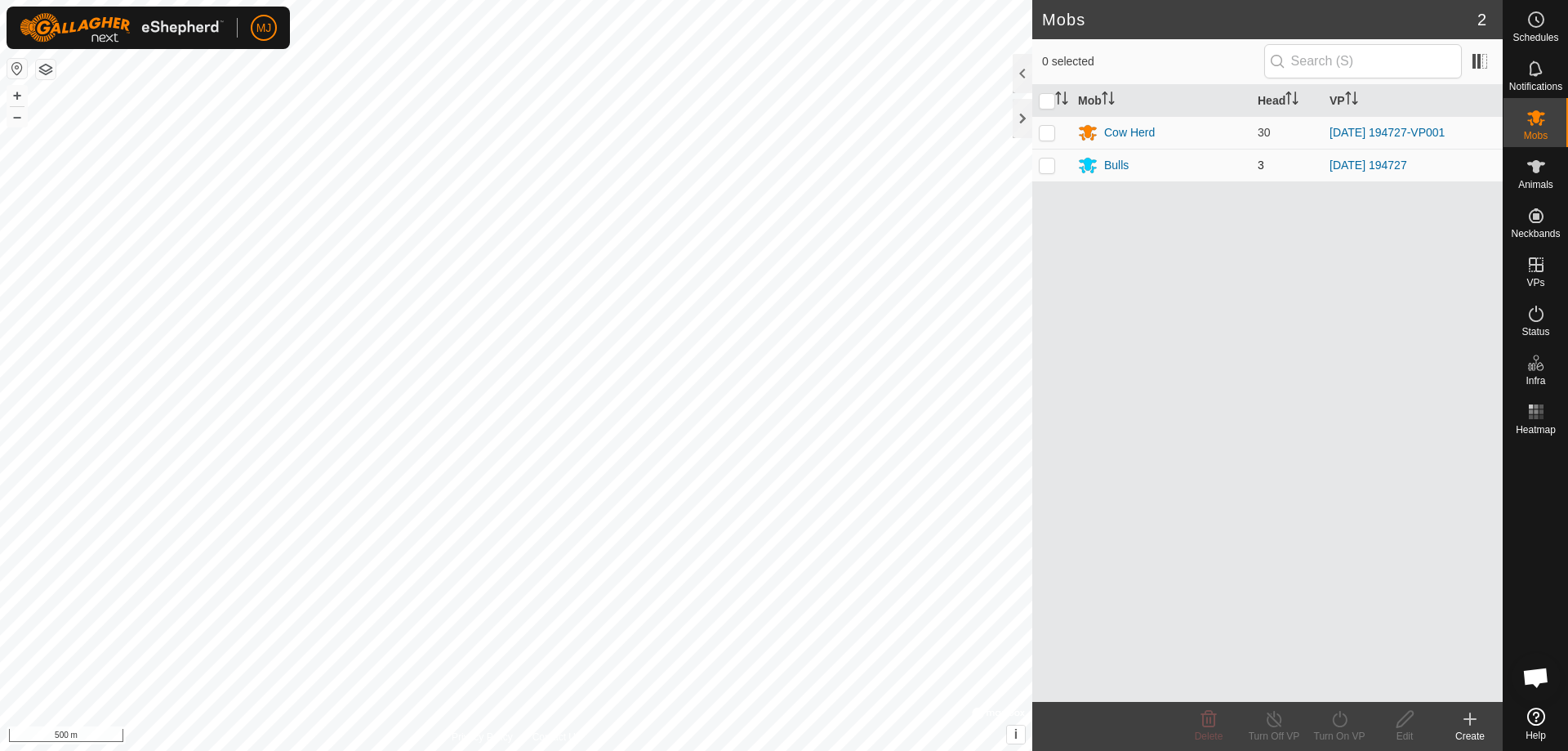
click at [1046, 171] on p-checkbox at bounding box center [1047, 164] width 16 height 13
checkbox input "true"
click at [1044, 136] on p-checkbox at bounding box center [1047, 132] width 16 height 13
checkbox input "true"
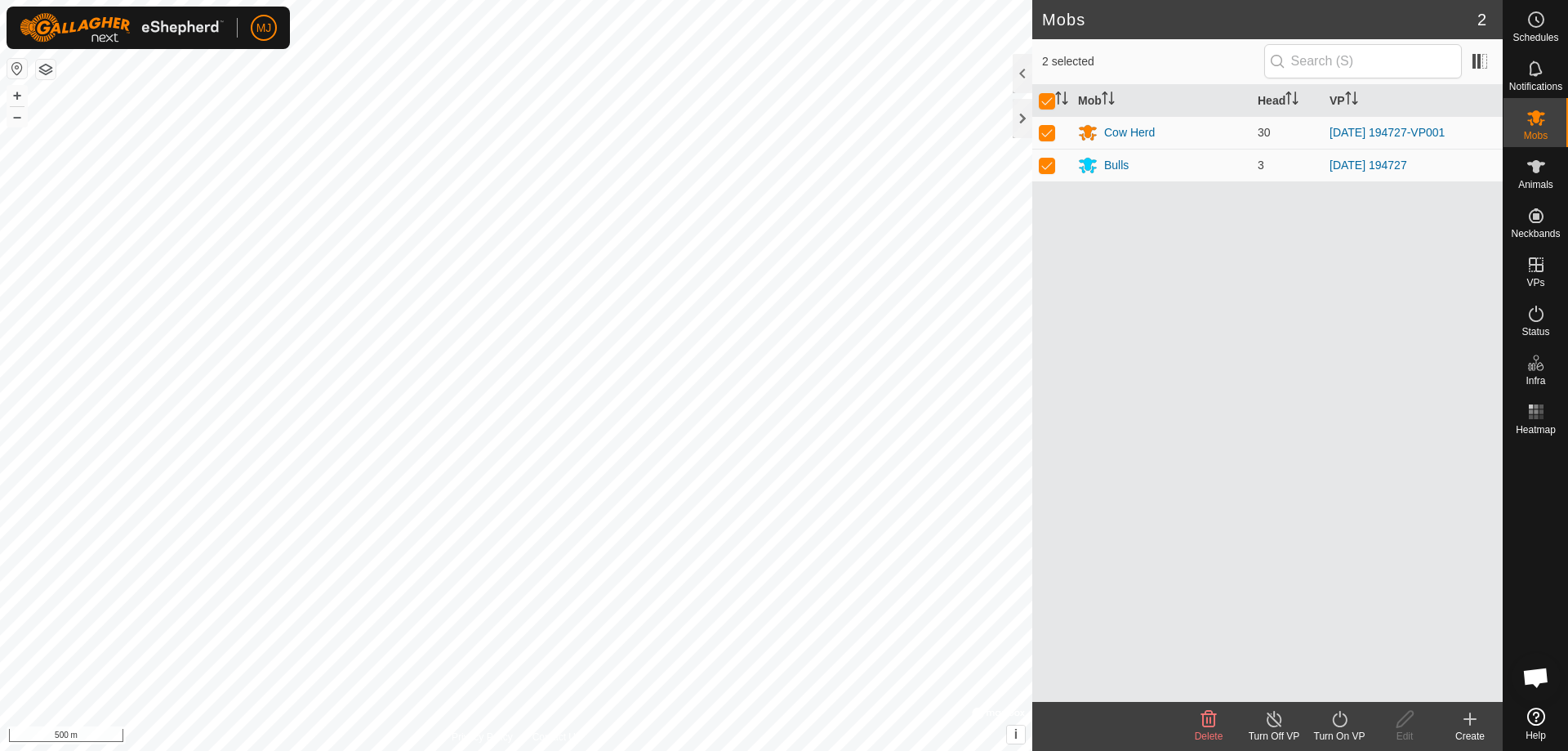
click at [1338, 730] on div "Turn On VP" at bounding box center [1340, 736] width 65 height 15
click at [1346, 685] on link "Now" at bounding box center [1388, 683] width 162 height 33
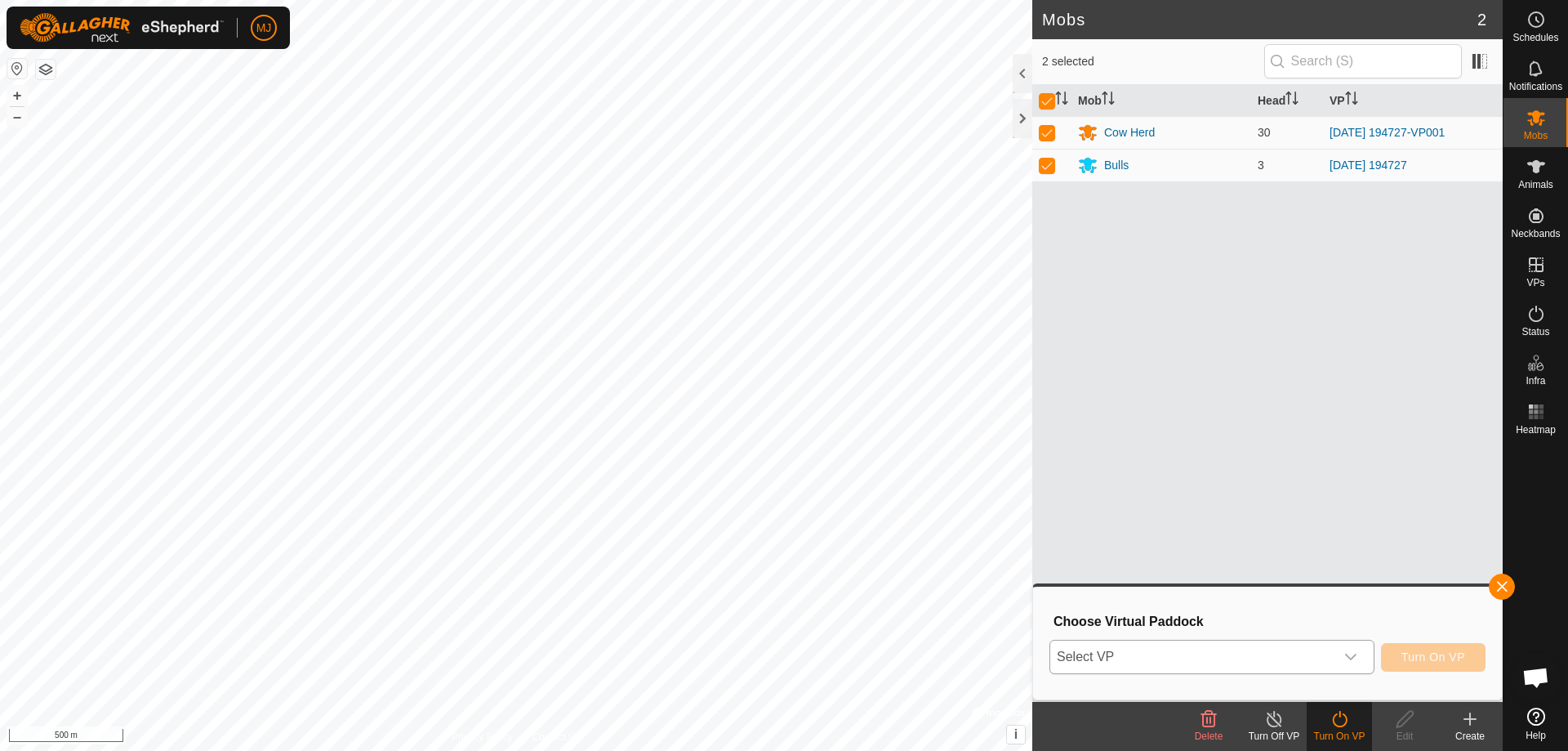
click at [1282, 647] on span "Select VP" at bounding box center [1192, 657] width 284 height 33
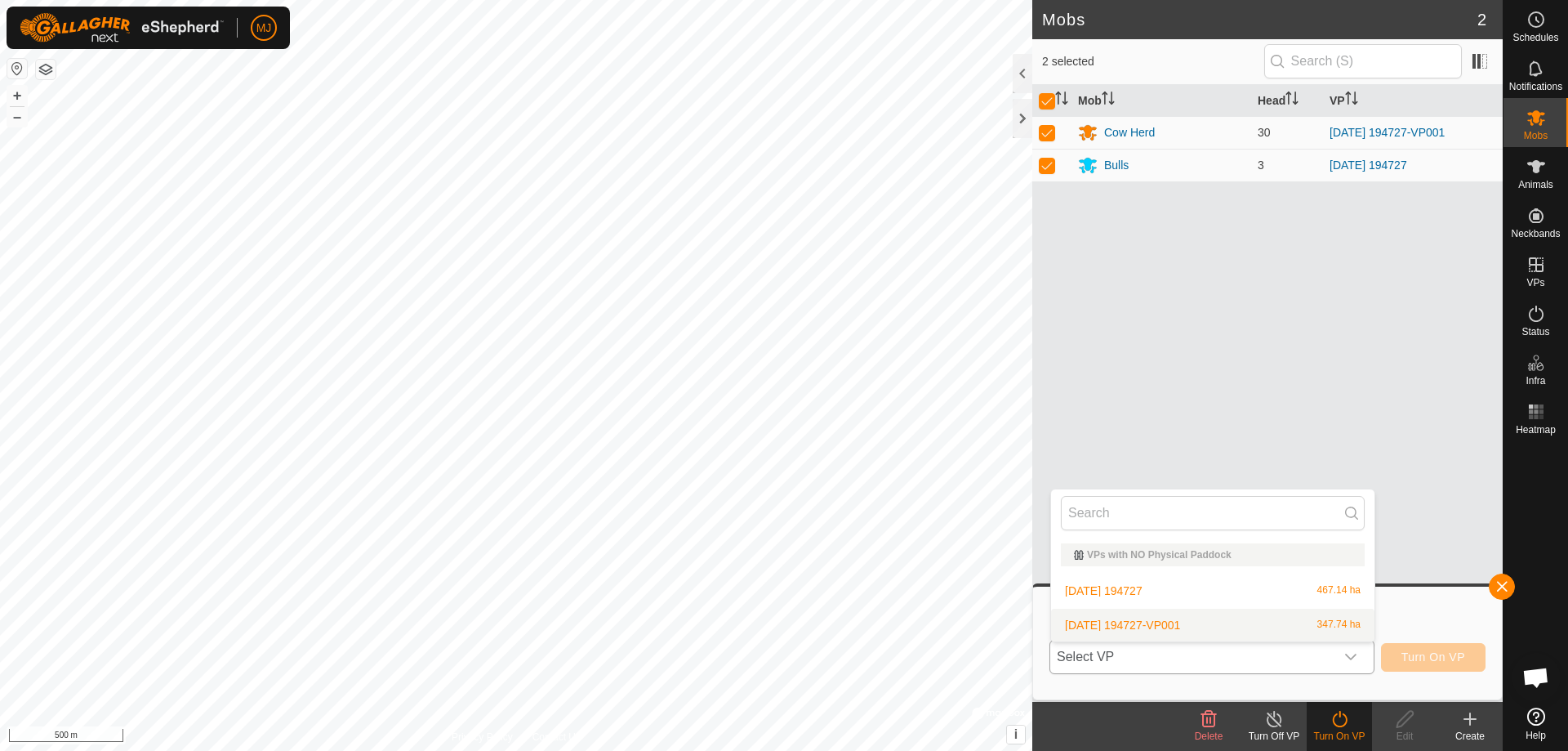
click at [1195, 617] on li "2025-09-10 194727-VP001 347.74 ha" at bounding box center [1213, 624] width 323 height 33
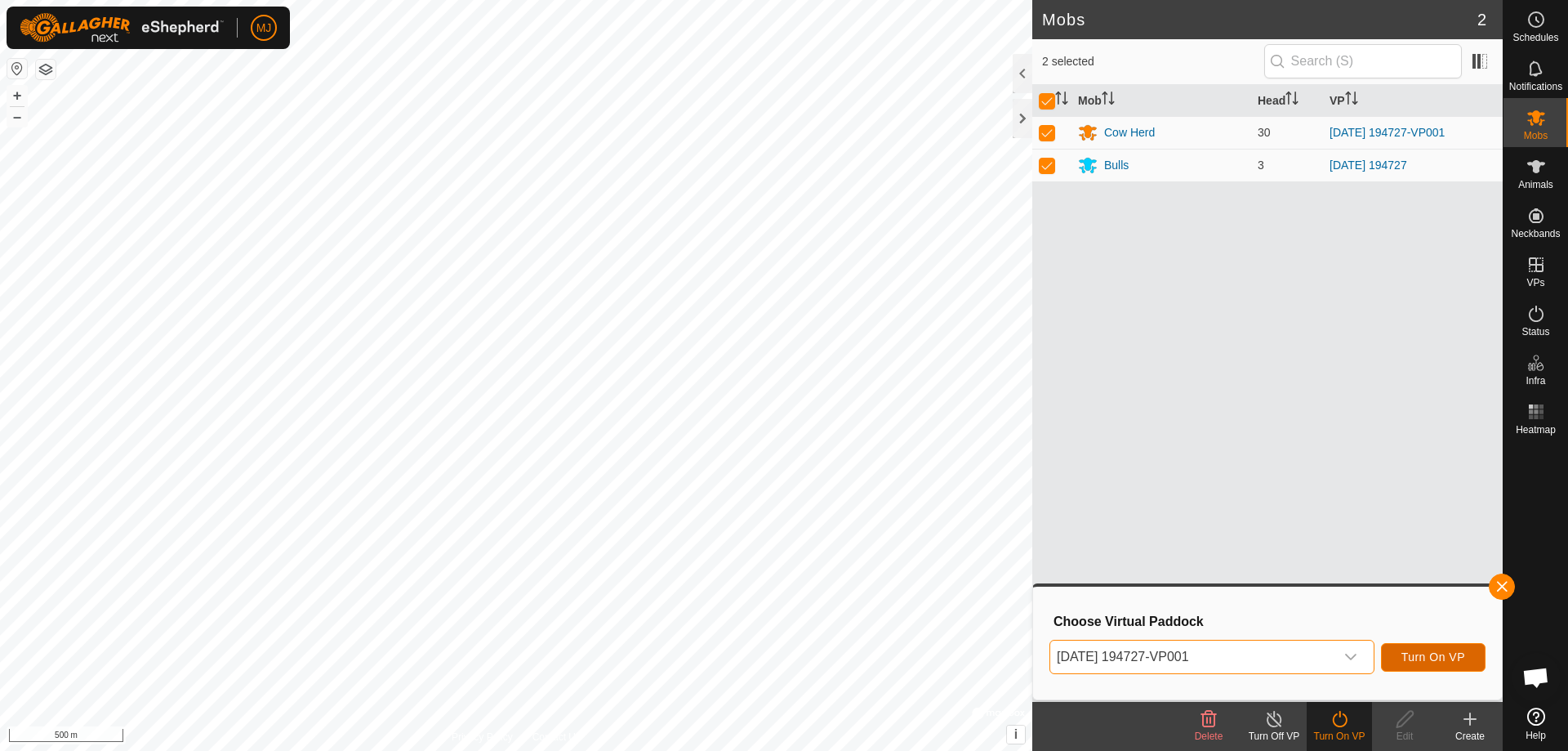
click at [1422, 654] on span "Turn On VP" at bounding box center [1434, 656] width 63 height 13
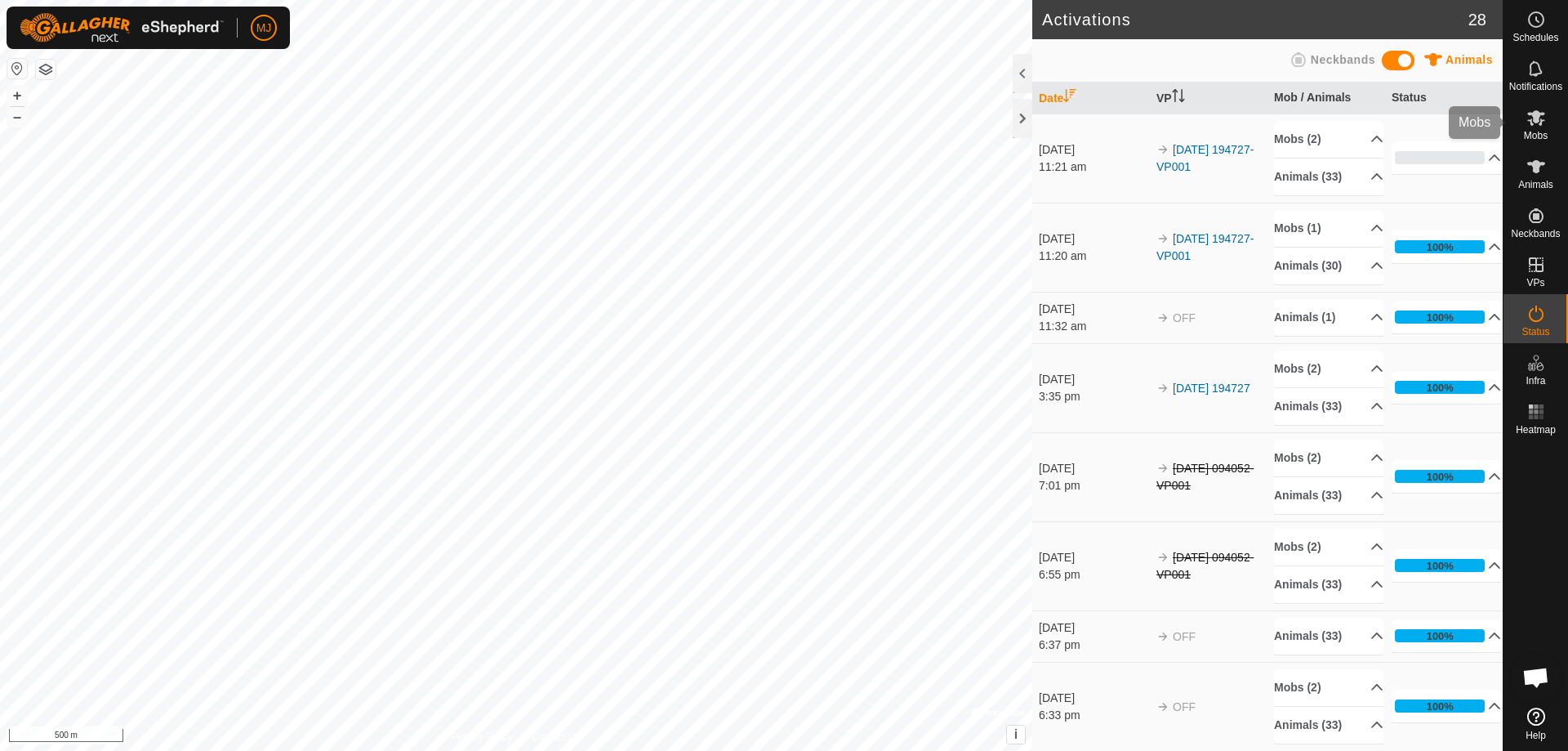
click at [1536, 137] on span "Mobs" at bounding box center [1536, 135] width 24 height 9
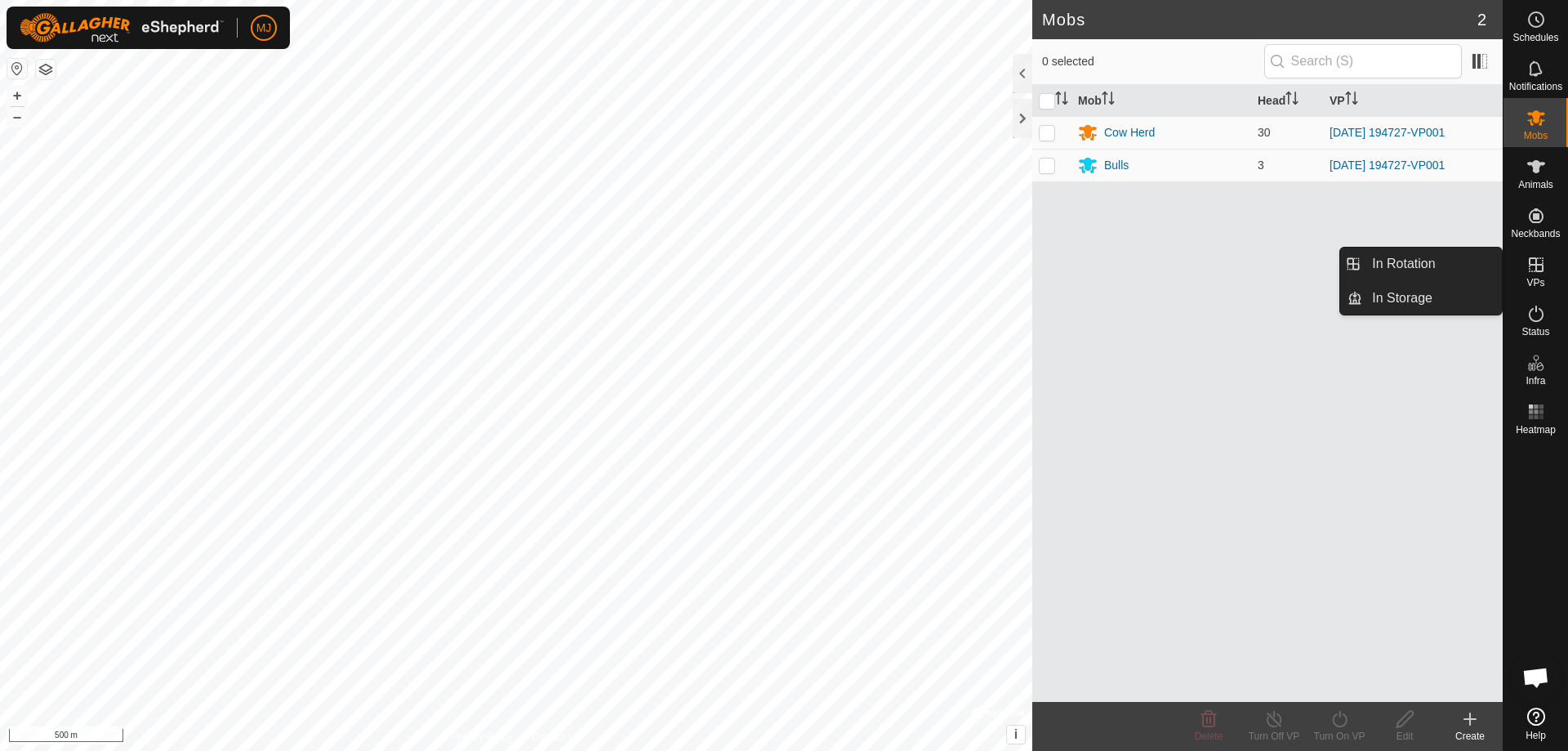
click at [1454, 254] on link "In Rotation" at bounding box center [1432, 263] width 139 height 33
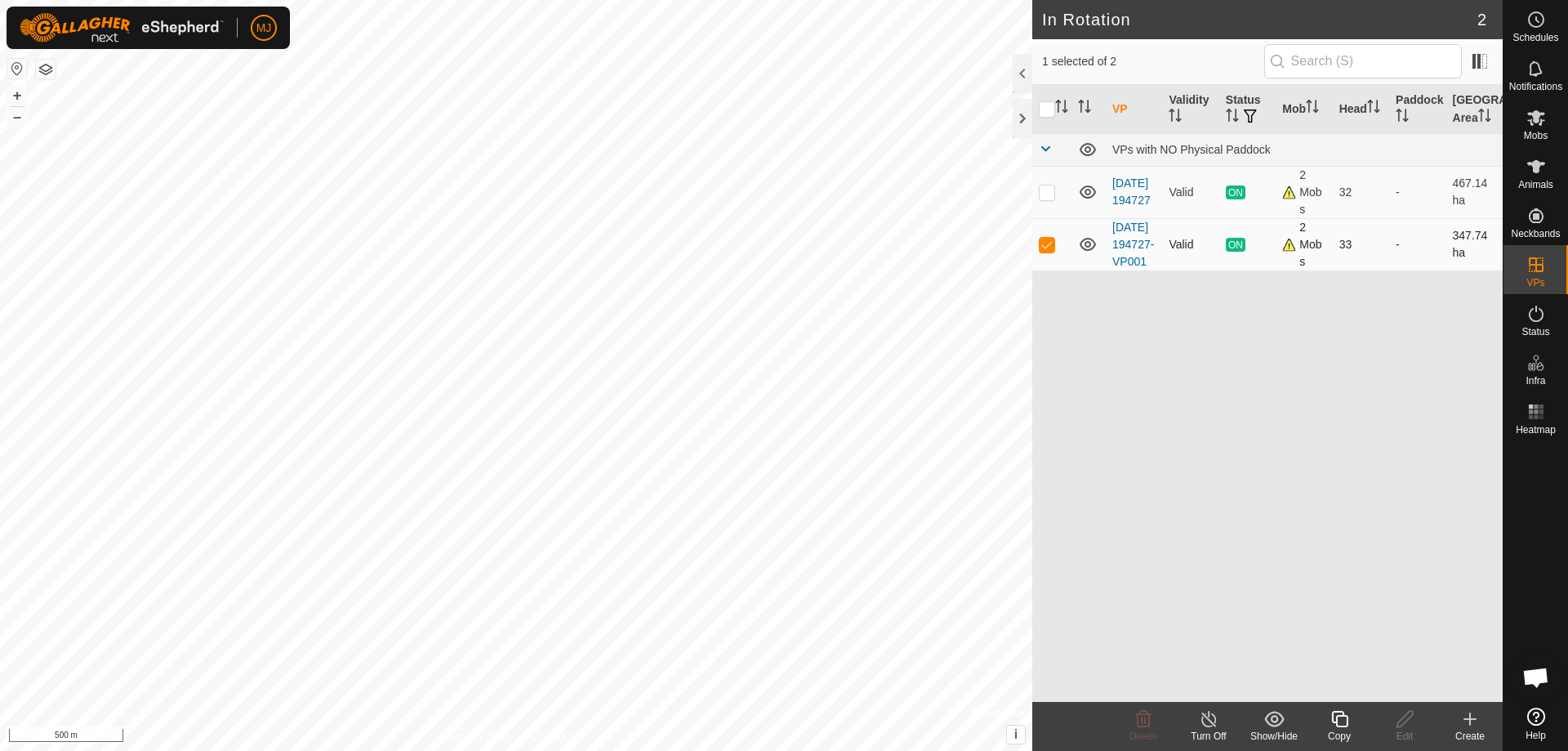
click at [1051, 249] on p-checkbox at bounding box center [1047, 244] width 16 height 13
checkbox input "false"
